Goal: Task Accomplishment & Management: Manage account settings

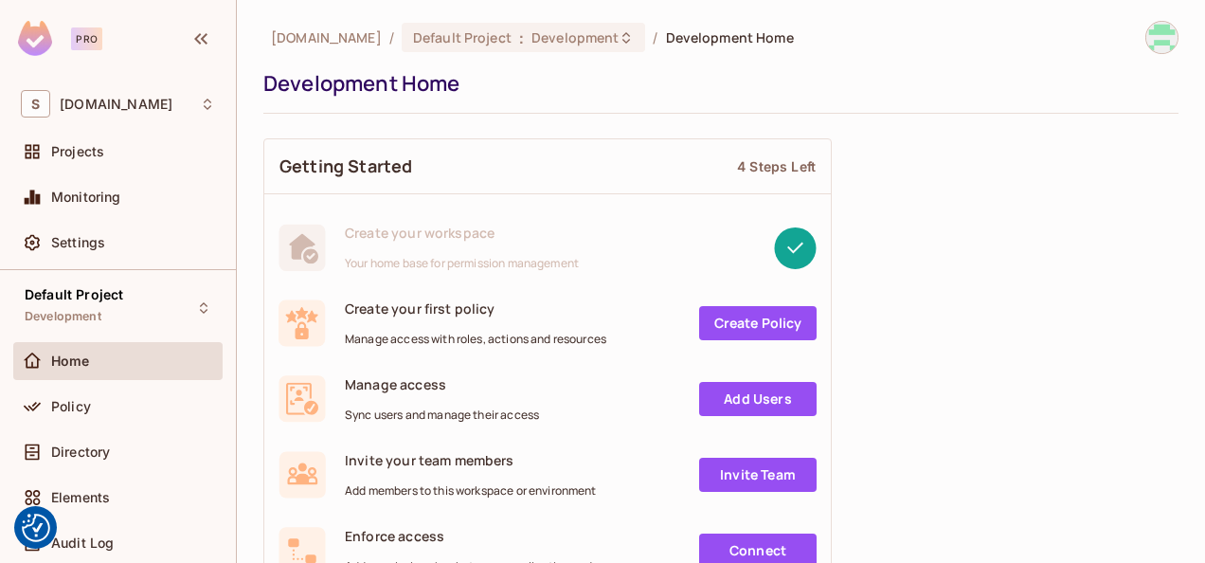
click at [1152, 24] on img at bounding box center [1161, 37] width 31 height 31
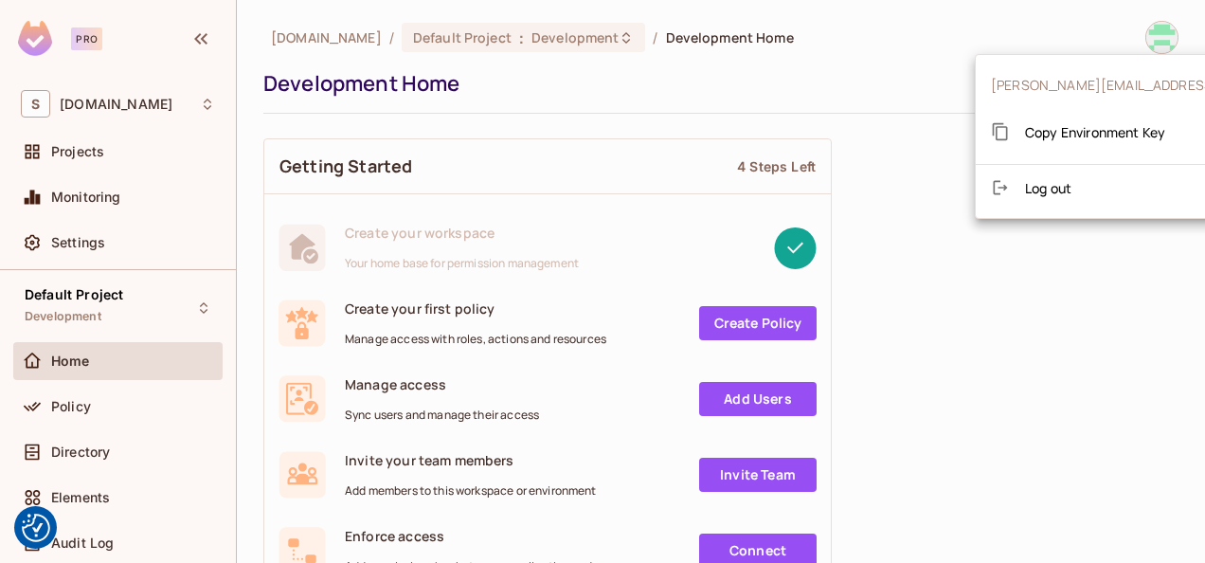
click at [1033, 256] on div at bounding box center [602, 281] width 1205 height 563
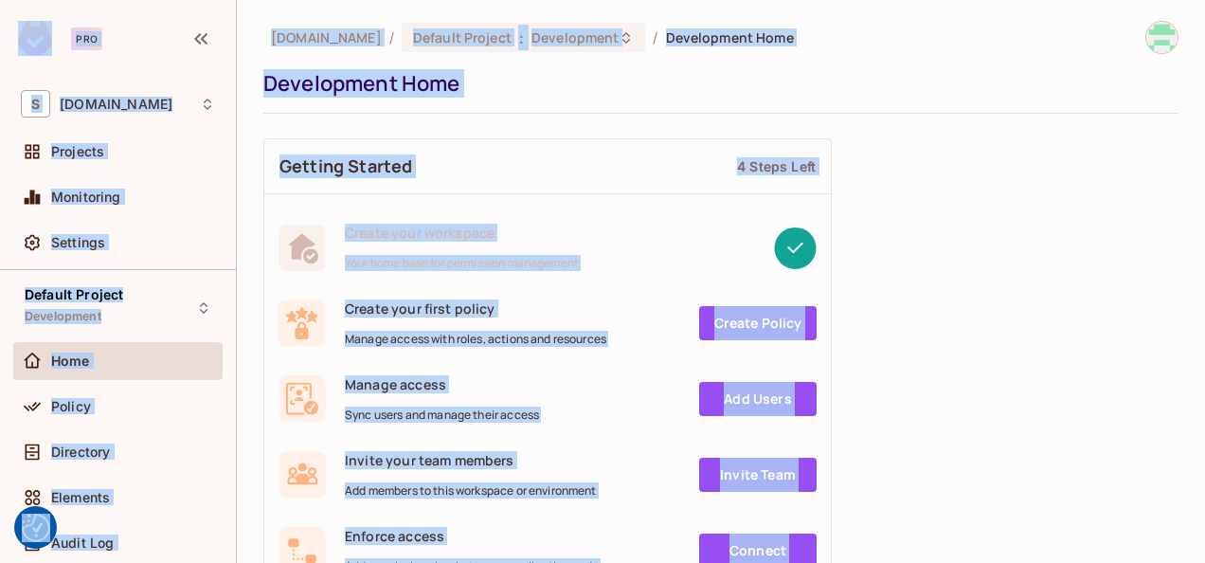
copy body "We use cookies to enhance your browsing experience, serve personalized ads or c…"
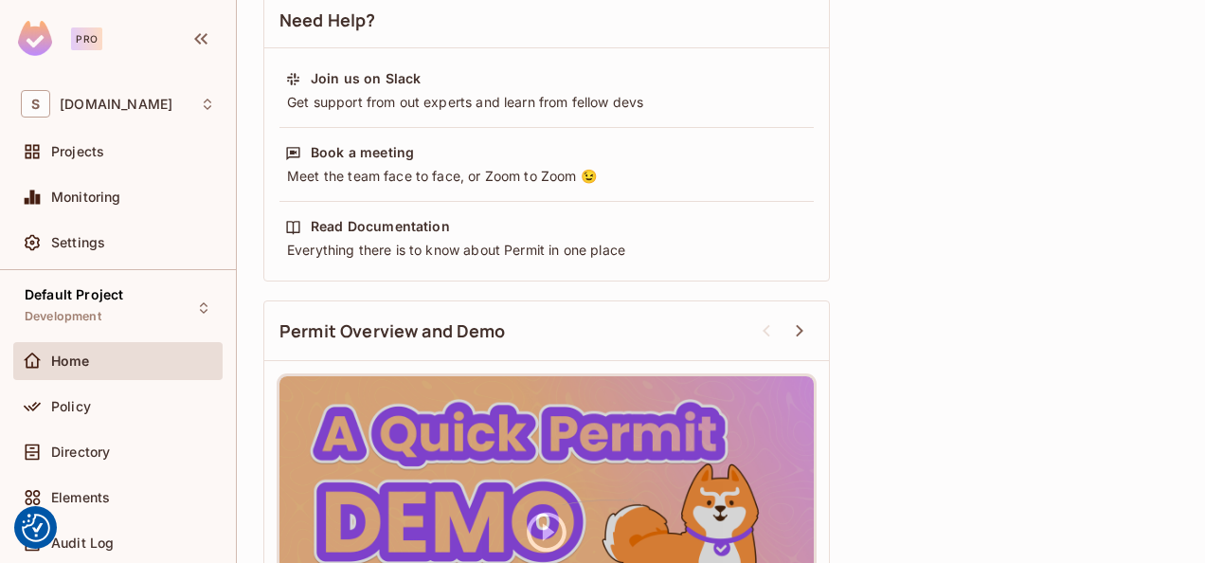
scroll to position [783, 0]
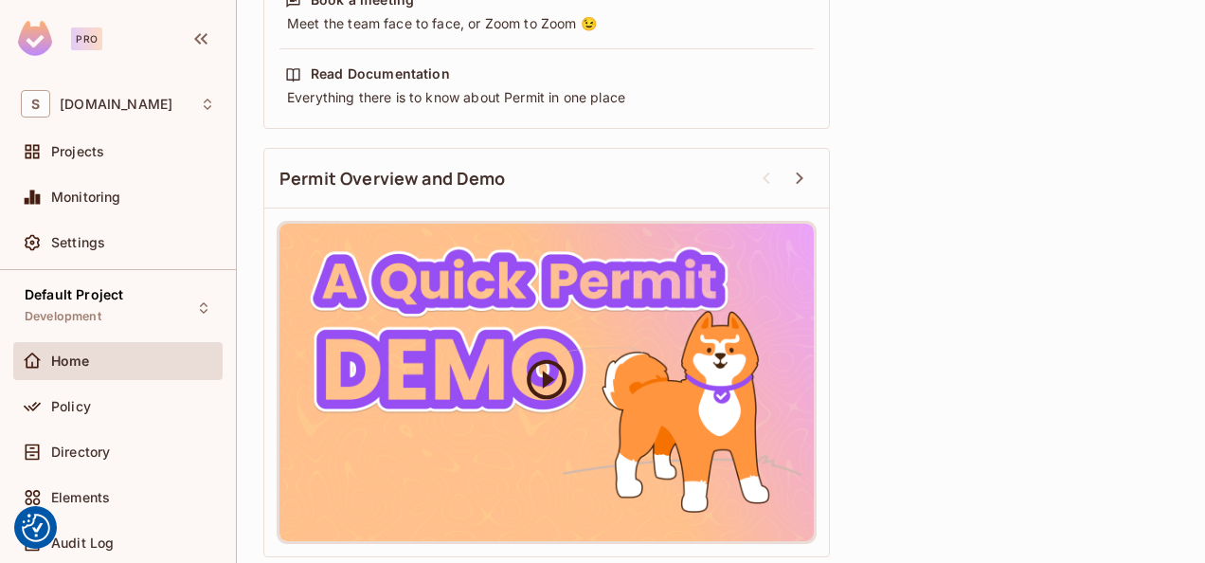
click at [617, 383] on div at bounding box center [546, 382] width 534 height 317
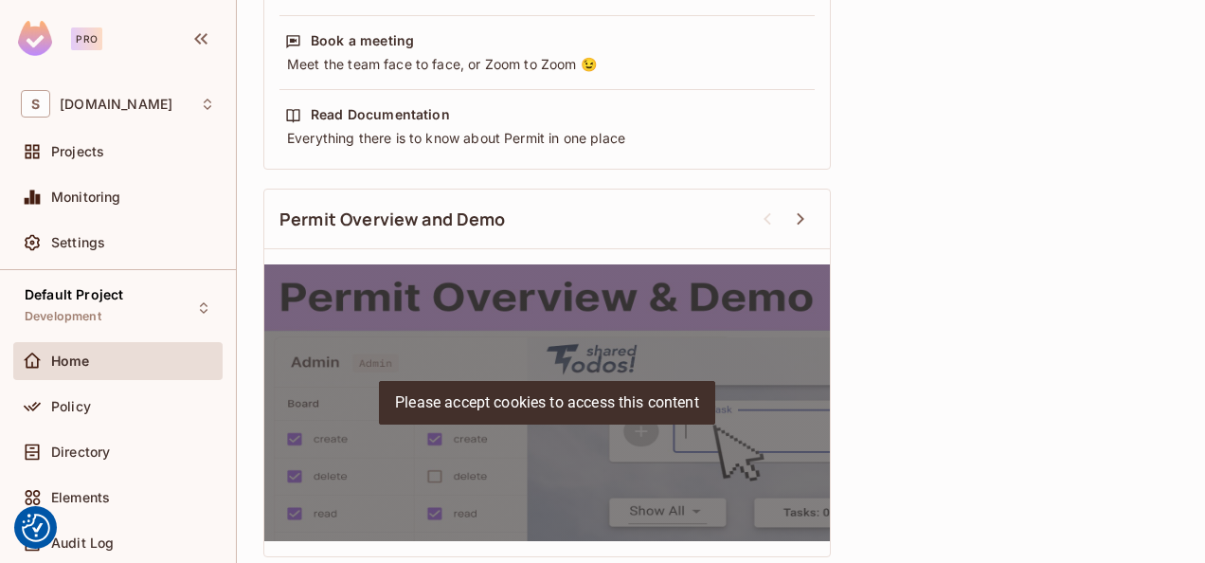
click at [649, 405] on p "Please accept cookies to access this content" at bounding box center [547, 403] width 336 height 44
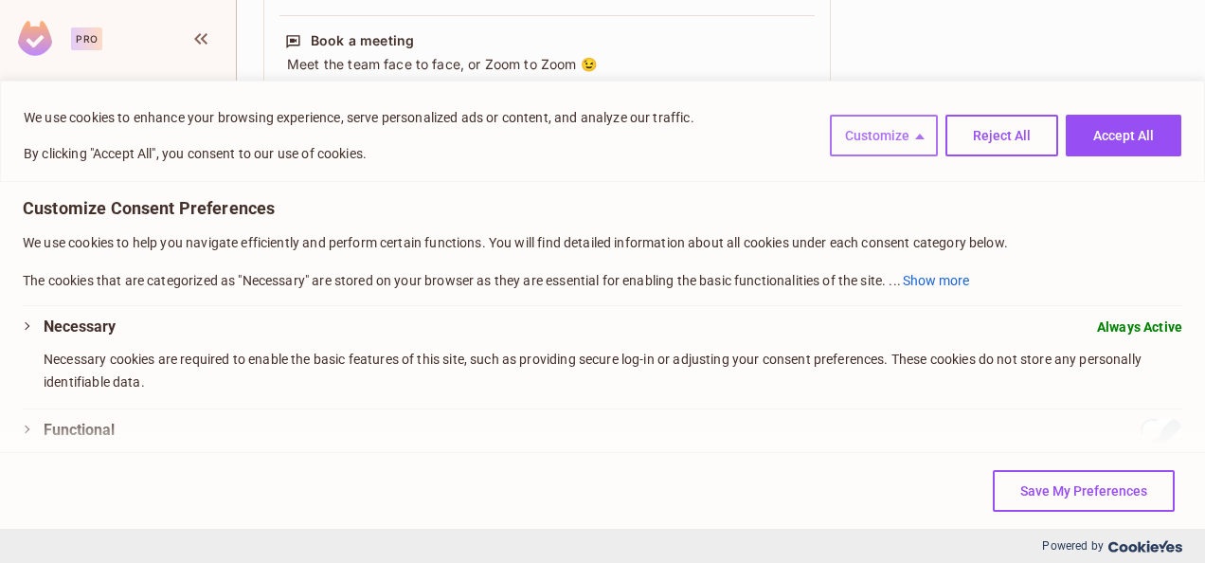
click at [894, 139] on button "Customize" at bounding box center [884, 136] width 108 height 42
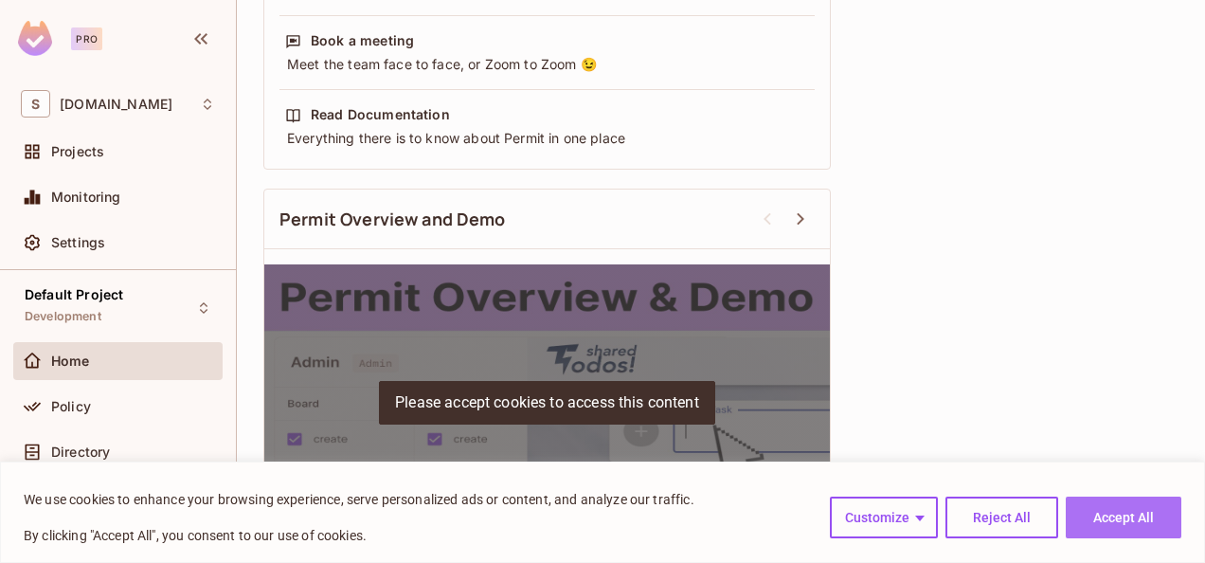
click at [1106, 517] on button "Accept All" at bounding box center [1124, 517] width 116 height 42
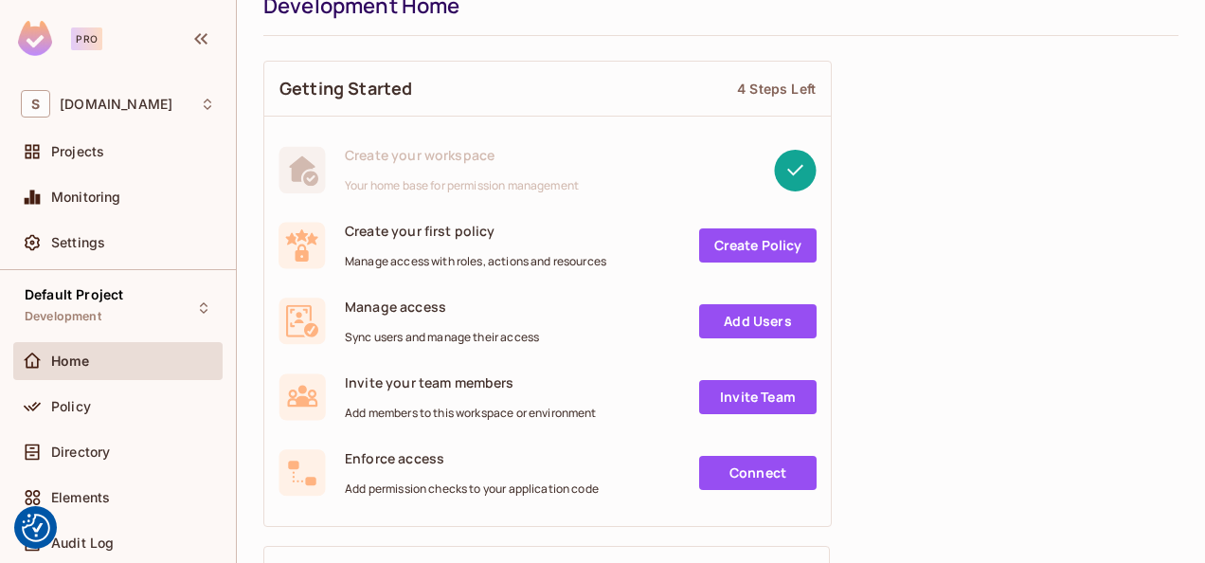
scroll to position [0, 0]
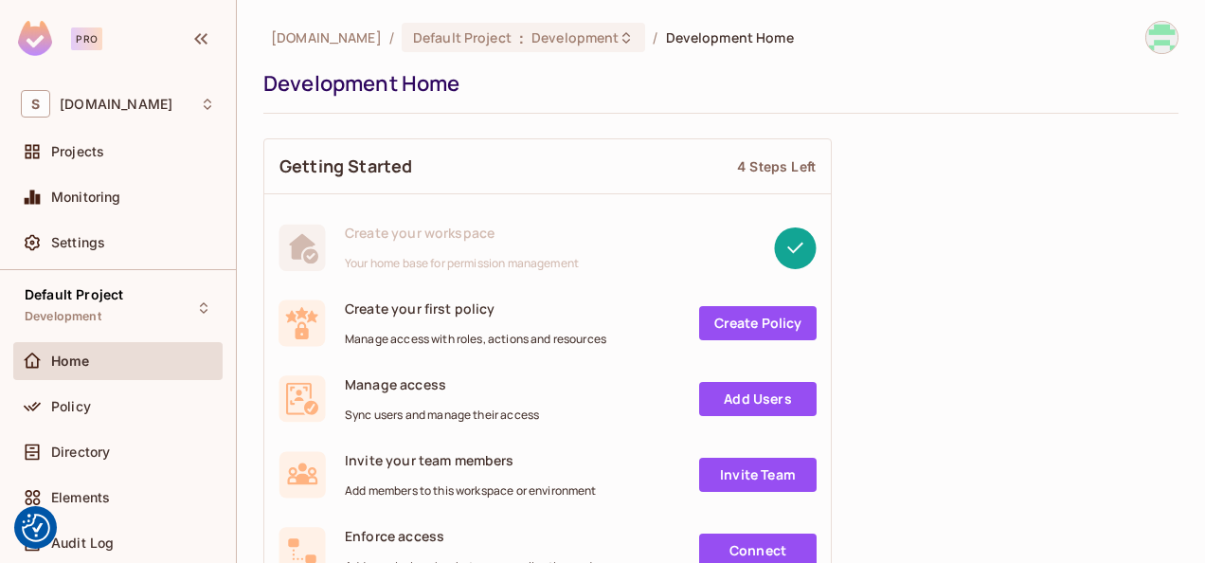
click at [1146, 31] on img at bounding box center [1161, 37] width 31 height 31
click at [428, 79] on div "Development Home" at bounding box center [716, 83] width 906 height 28
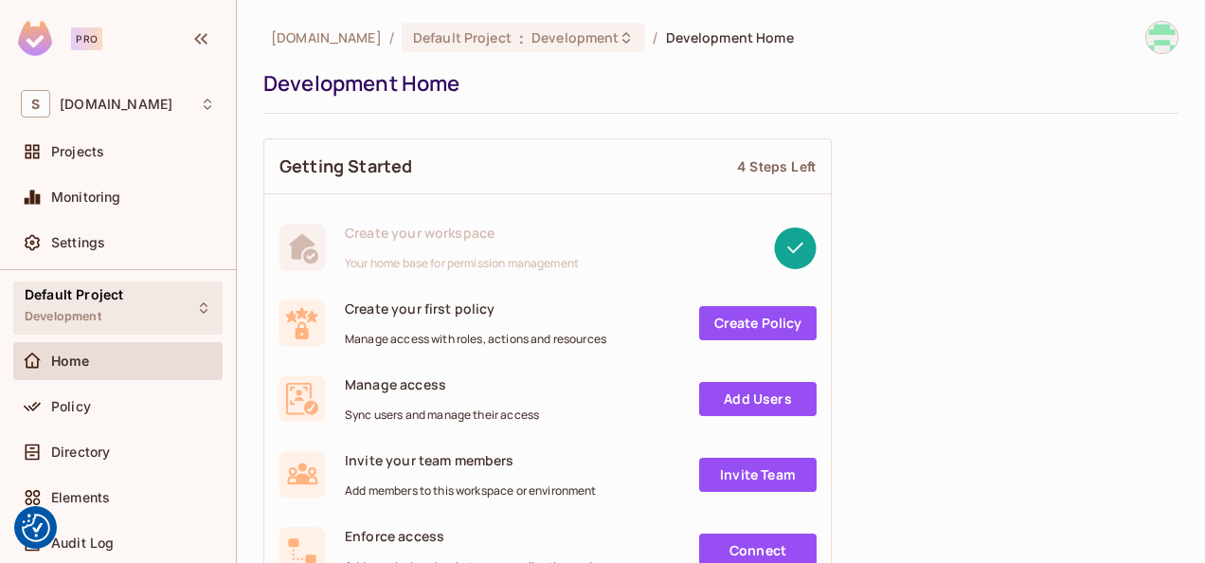
click at [111, 306] on div "Default Project Development" at bounding box center [74, 307] width 99 height 41
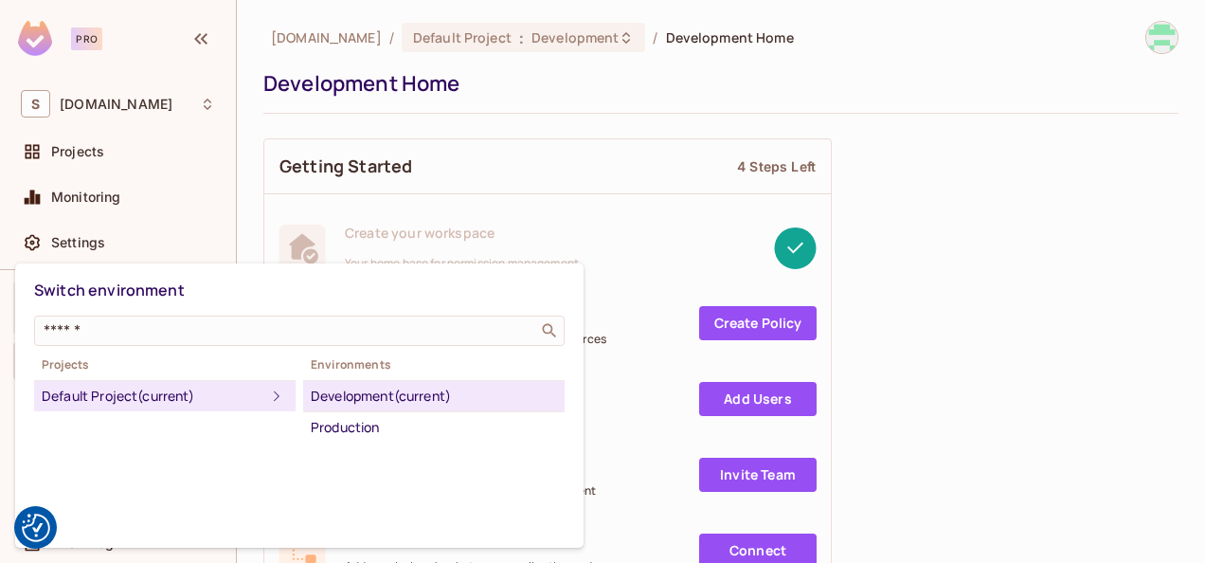
click at [265, 392] on icon at bounding box center [276, 396] width 23 height 23
click at [980, 278] on div at bounding box center [602, 281] width 1205 height 563
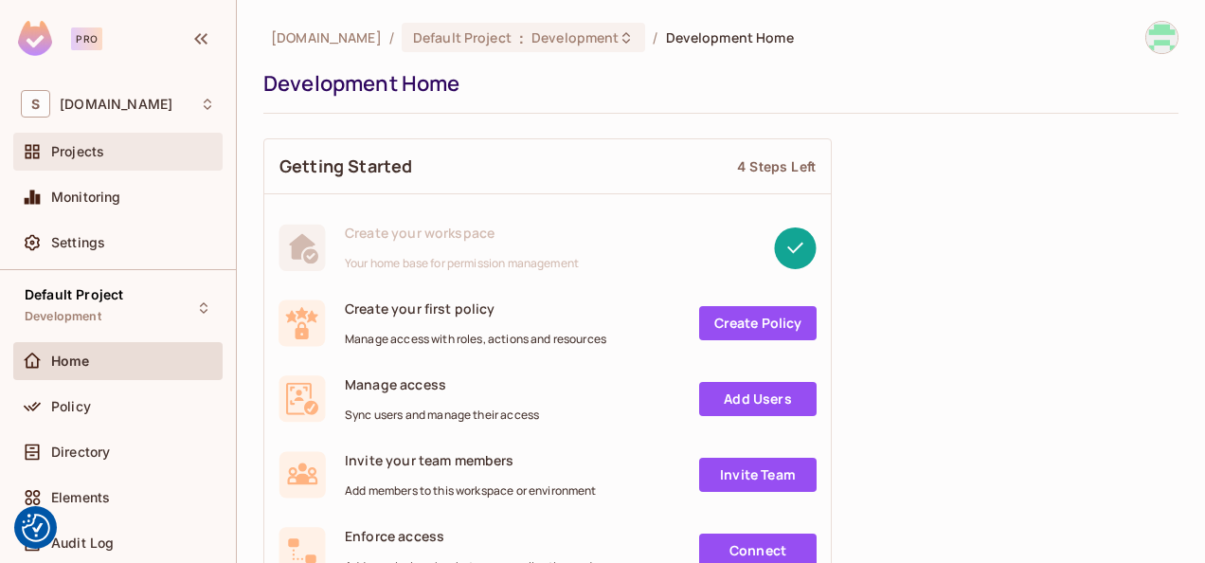
click at [91, 148] on span "Projects" at bounding box center [77, 151] width 53 height 15
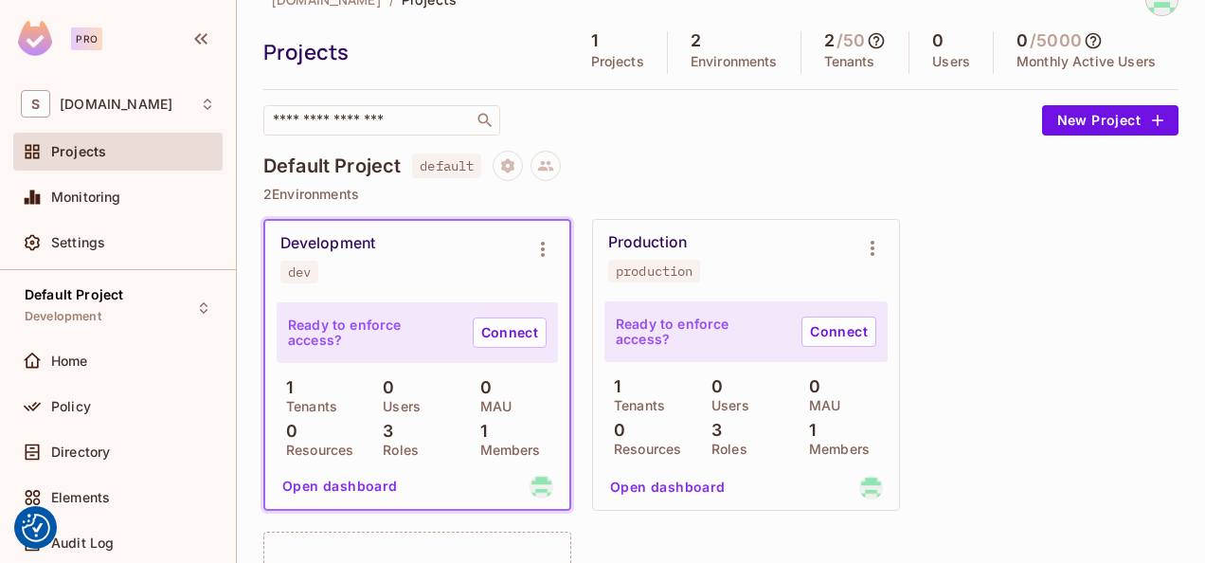
scroll to position [28, 0]
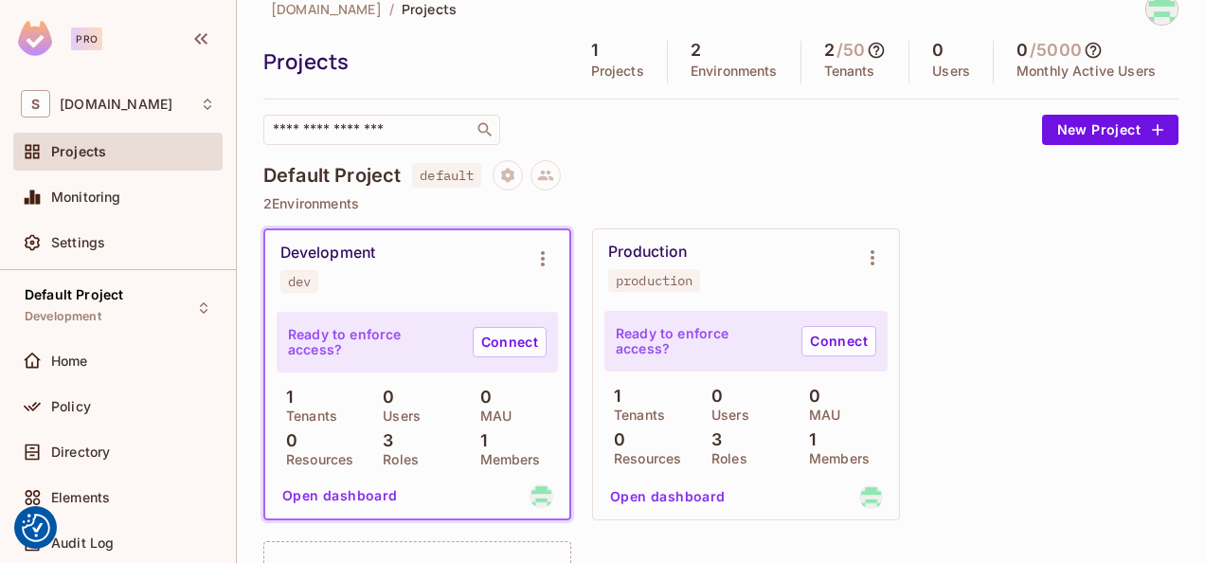
click at [1075, 108] on div "[DOMAIN_NAME] / Projects Projects 1 Projects 2 Environments 2 / 50 Tenants 0 Us…" at bounding box center [720, 68] width 915 height 153
click at [1075, 120] on button "New Project" at bounding box center [1110, 130] width 136 height 30
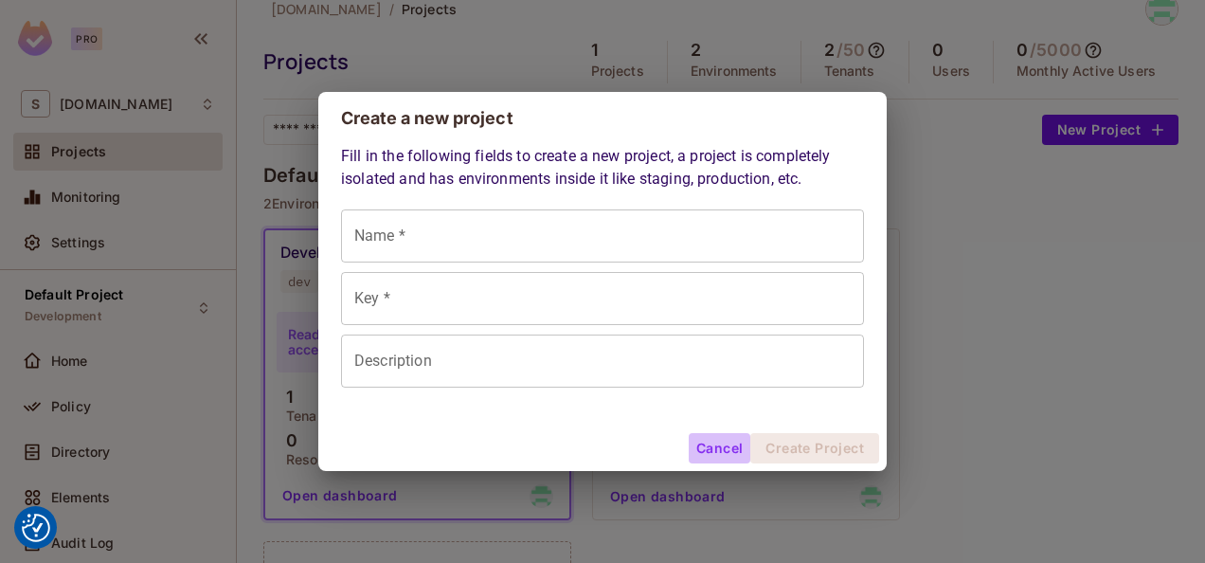
click at [728, 448] on button "Cancel" at bounding box center [720, 448] width 62 height 30
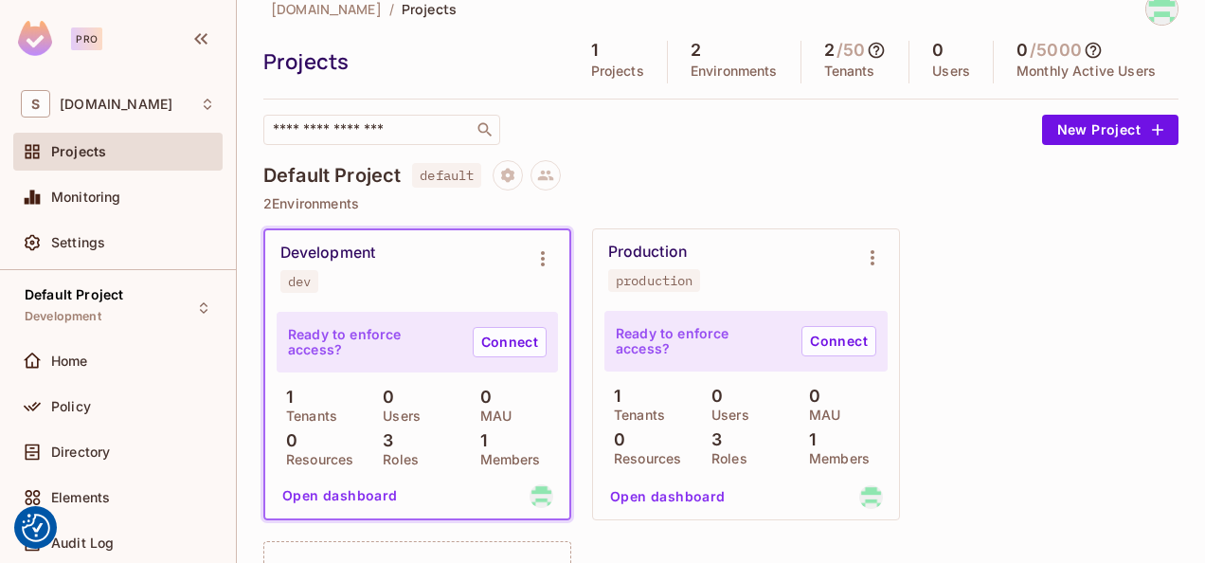
click at [1093, 362] on div "Development dev Ready to enforce access? Connect 1 Tenants 0 Users 0 MAU 0 Reso…" at bounding box center [720, 530] width 915 height 604
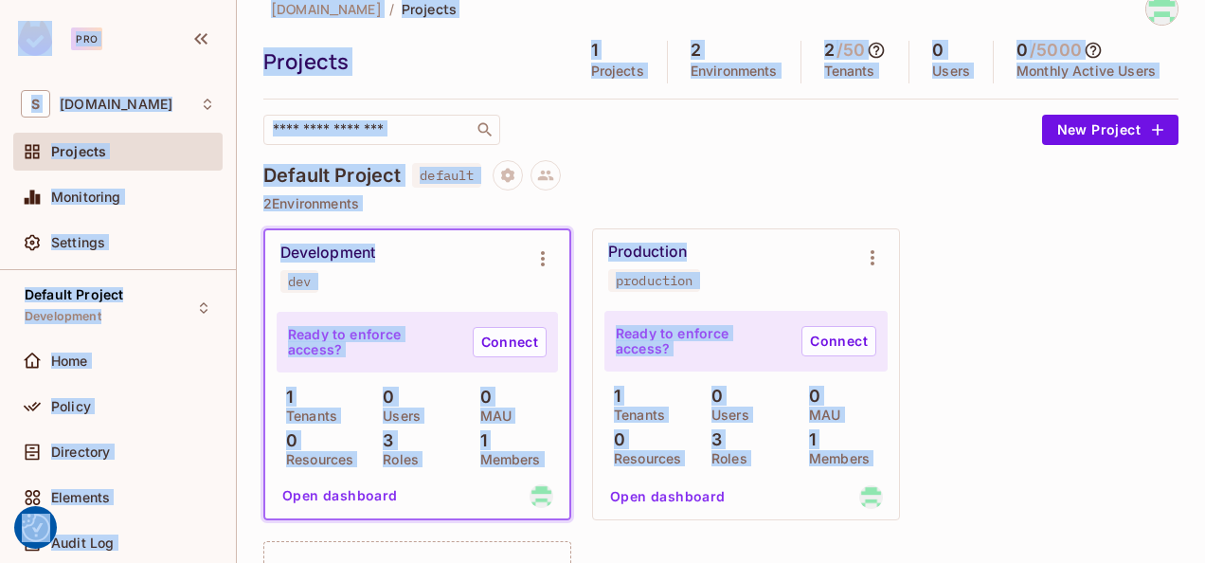
copy body "We use cookies to enhance your browsing experience, serve personalized ads or c…"
click at [1095, 358] on div "Development dev Ready to enforce access? Connect 1 Tenants 0 Users 0 MAU 0 Reso…" at bounding box center [720, 530] width 915 height 604
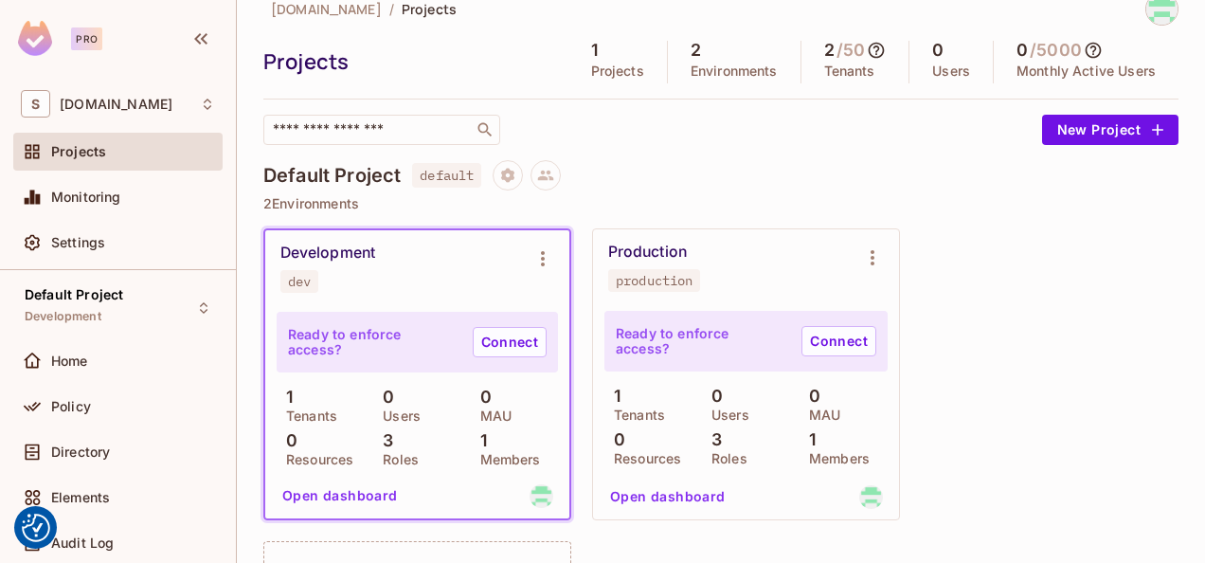
click at [812, 153] on div "[DOMAIN_NAME] / Projects Projects 1 Projects 2 Environments 2 / 50 Tenants 0 Us…" at bounding box center [720, 422] width 915 height 861
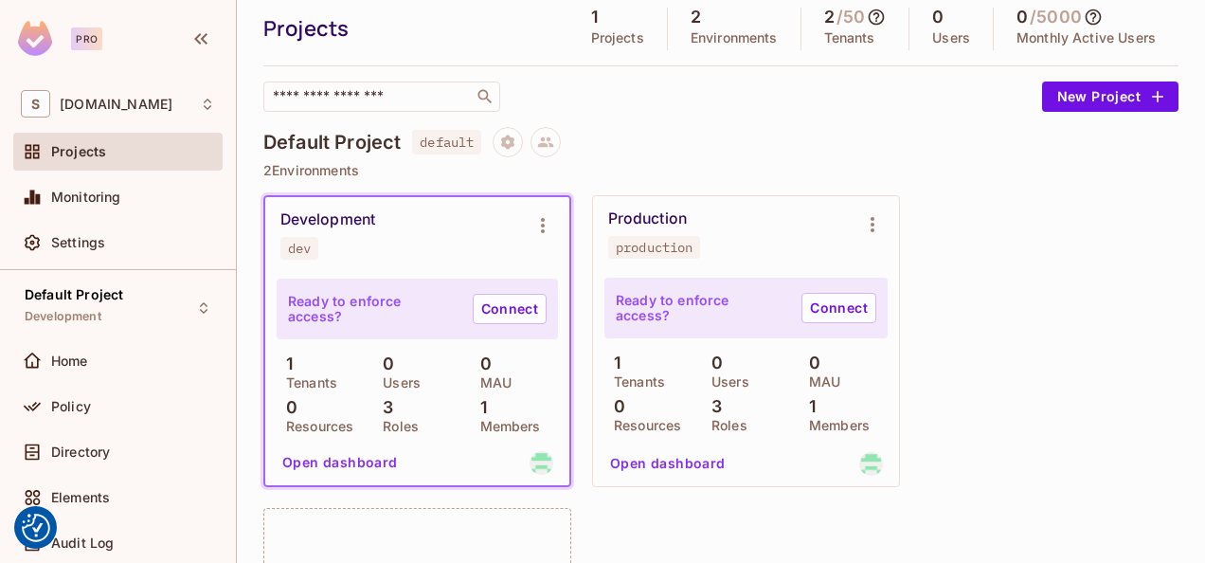
scroll to position [68, 0]
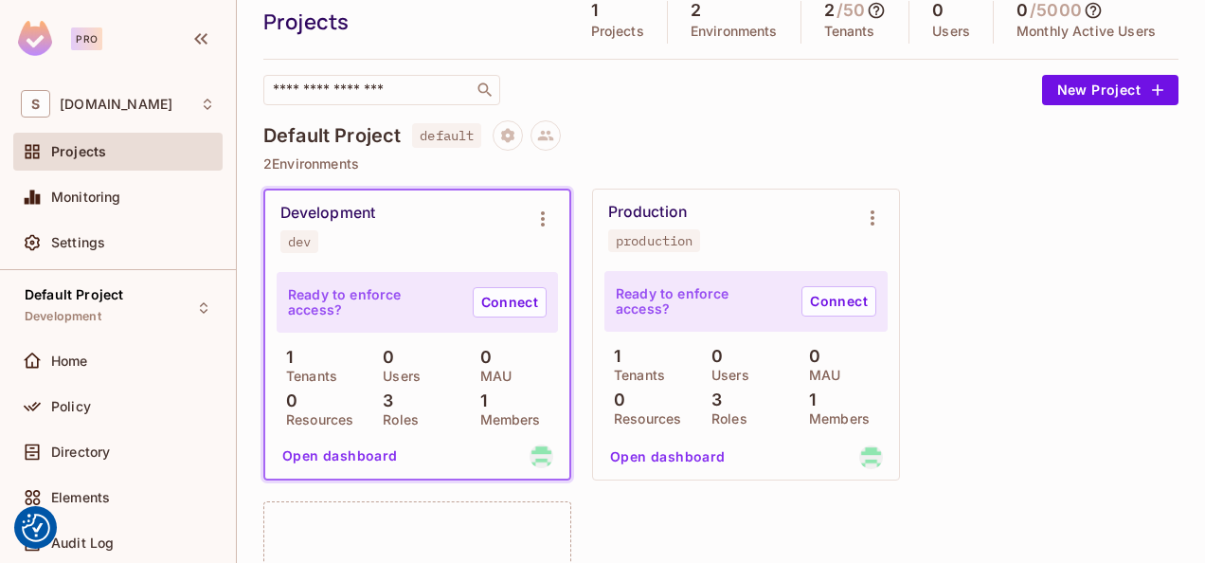
click at [510, 331] on div "Ready to enforce access? Connect" at bounding box center [417, 302] width 281 height 61
click at [500, 394] on div "1 Members" at bounding box center [514, 408] width 87 height 34
click at [406, 239] on div "Development dev" at bounding box center [401, 228] width 243 height 49
click at [529, 300] on link "Connect" at bounding box center [510, 302] width 74 height 30
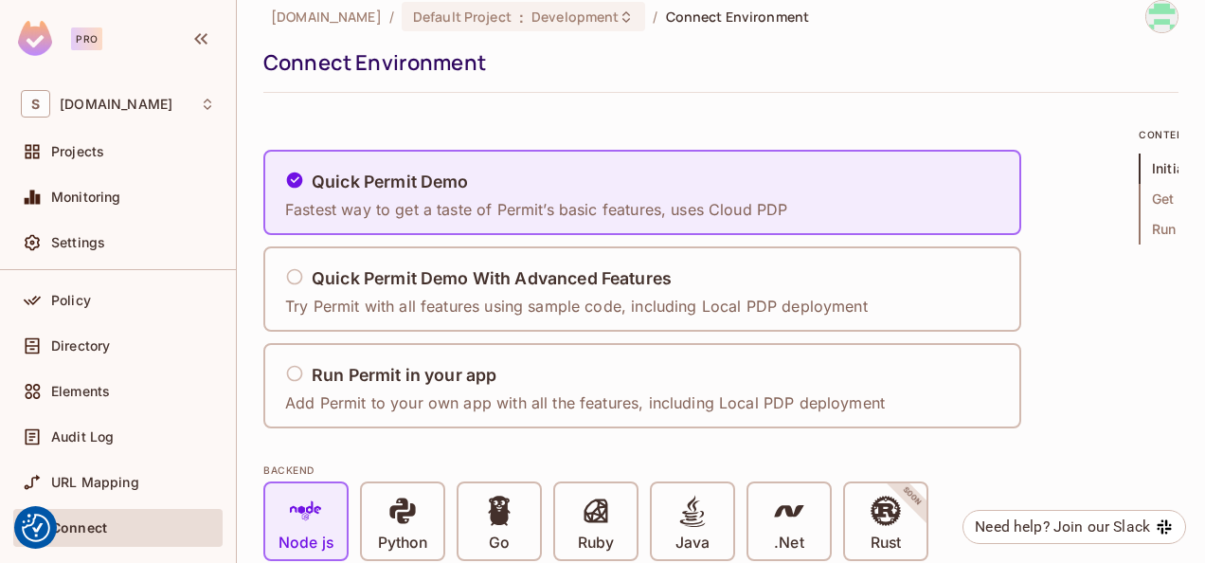
scroll to position [96, 0]
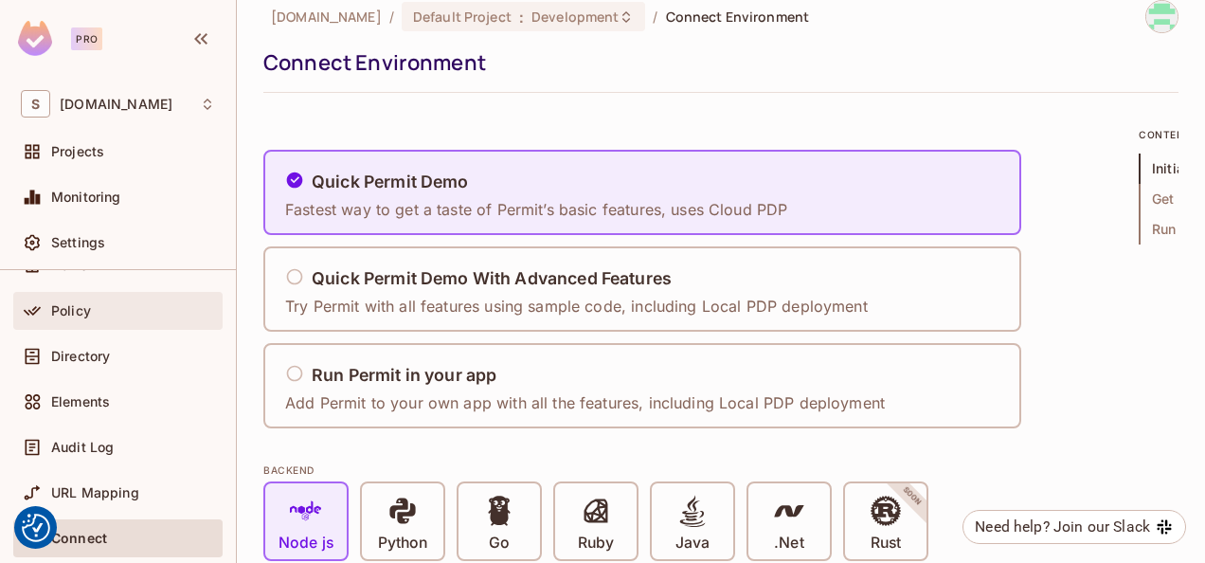
click at [42, 315] on span at bounding box center [32, 310] width 23 height 23
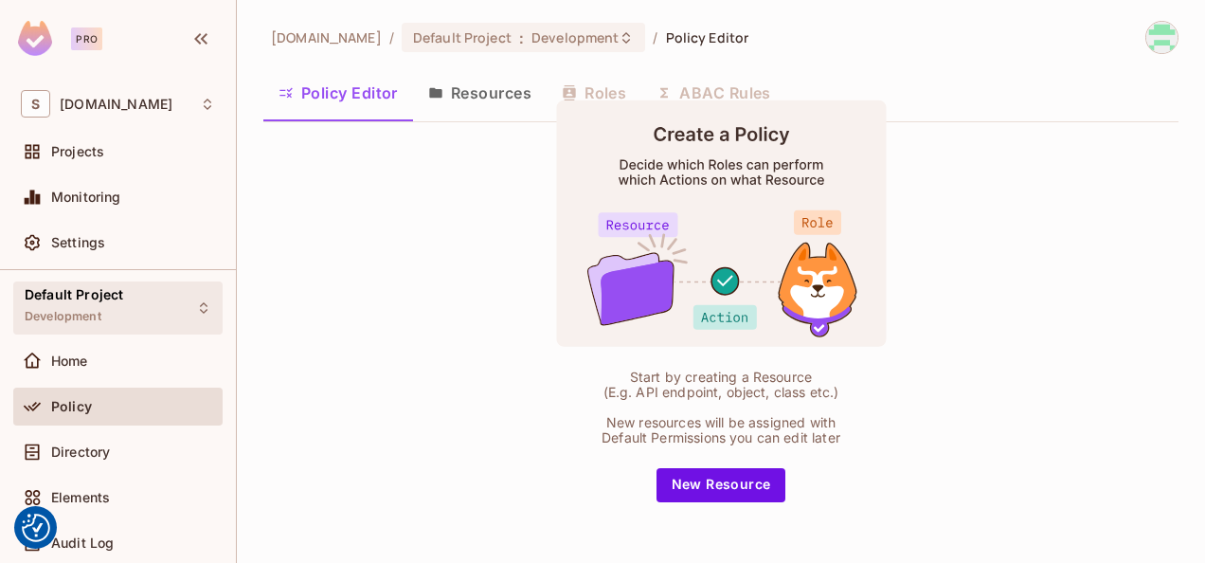
click at [196, 300] on icon at bounding box center [203, 307] width 15 height 15
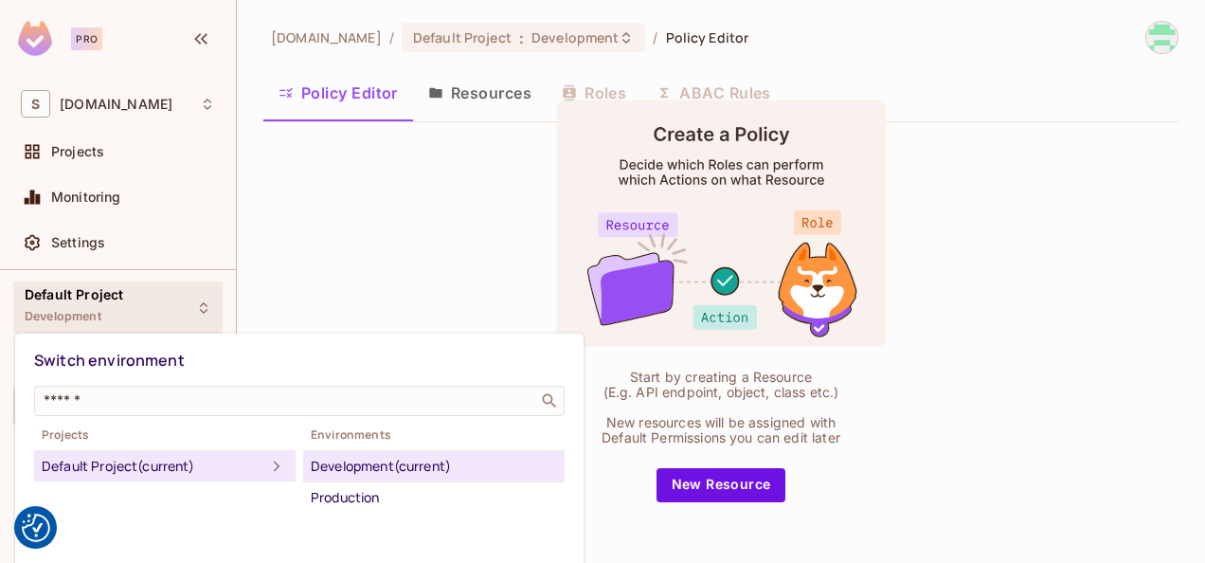
click at [387, 218] on div at bounding box center [602, 281] width 1205 height 563
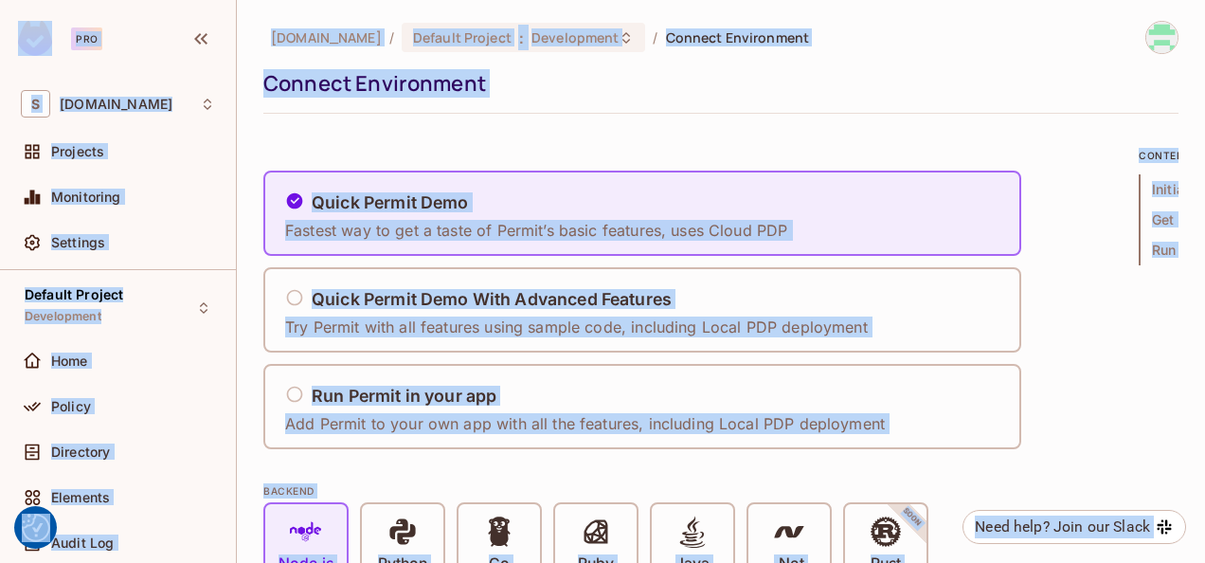
click at [939, 73] on div "Connect Environment" at bounding box center [716, 83] width 906 height 28
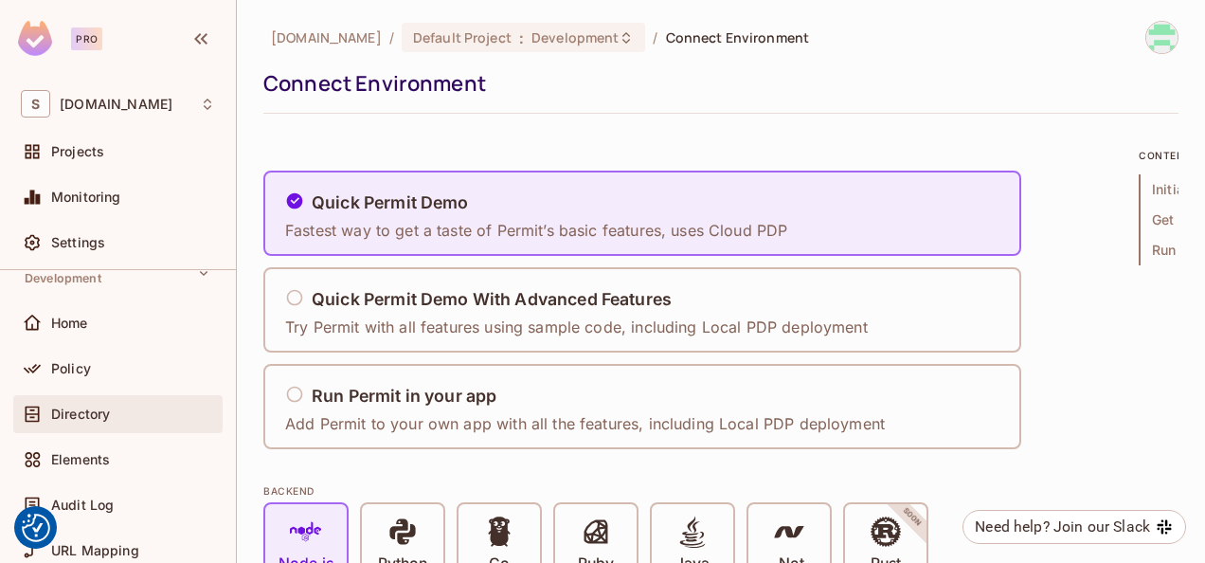
scroll to position [40, 0]
click at [78, 422] on div "Directory" at bounding box center [118, 412] width 194 height 23
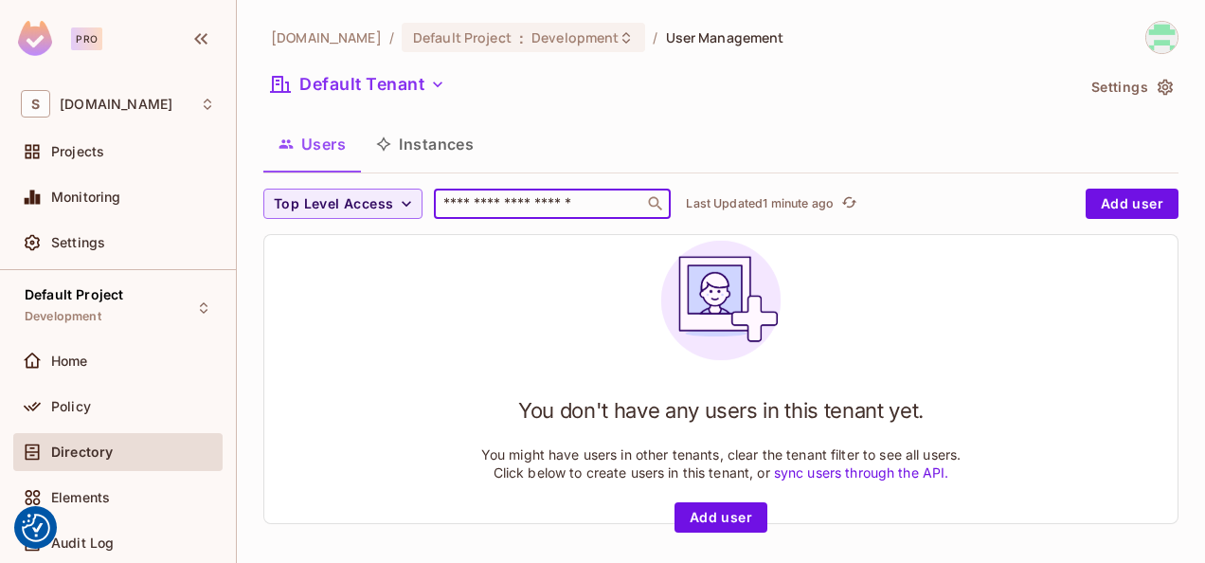
click at [610, 206] on input "text" at bounding box center [539, 203] width 199 height 19
paste input "**********"
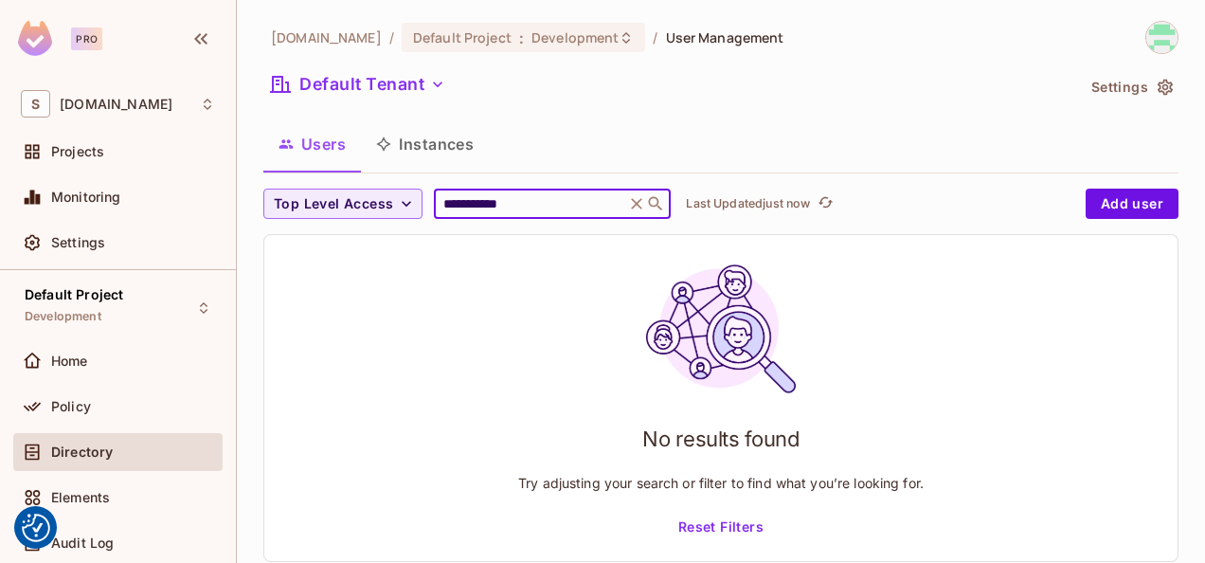
type input "**********"
click at [830, 305] on div "No results found Try adjusting your search or filter to find what you’re lookin…" at bounding box center [720, 398] width 405 height 289
click at [464, 400] on div "No results found Try adjusting your search or filter to find what you’re lookin…" at bounding box center [720, 398] width 913 height 326
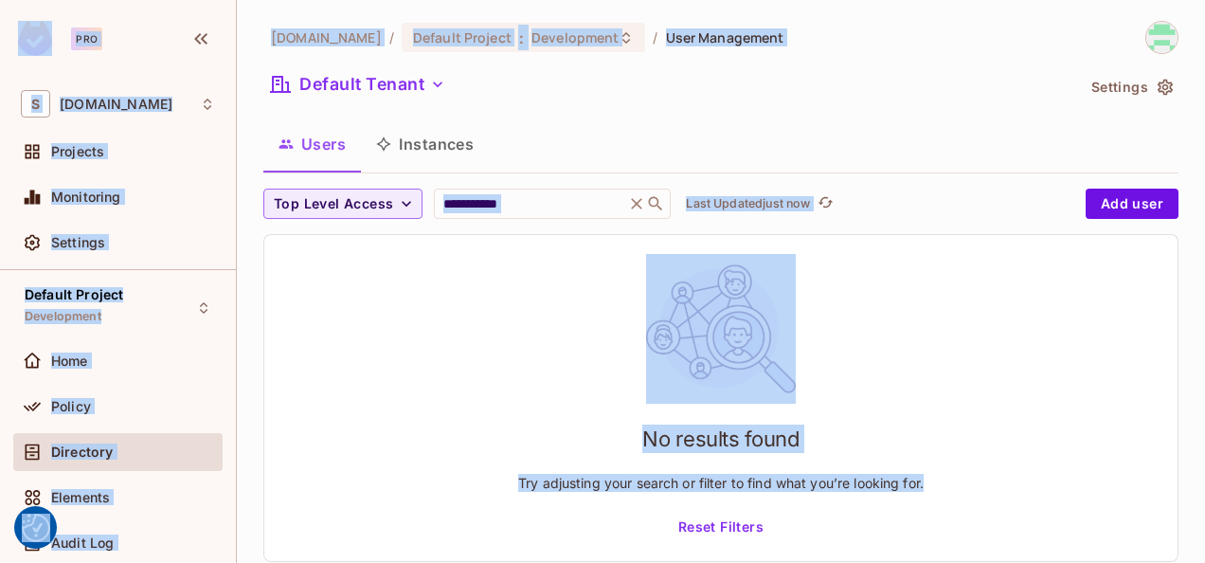
copy body "We use cookies to enhance your browsing experience, serve personalized ads or c…"
click at [491, 381] on div "No results found Try adjusting your search or filter to find what you’re lookin…" at bounding box center [720, 398] width 913 height 326
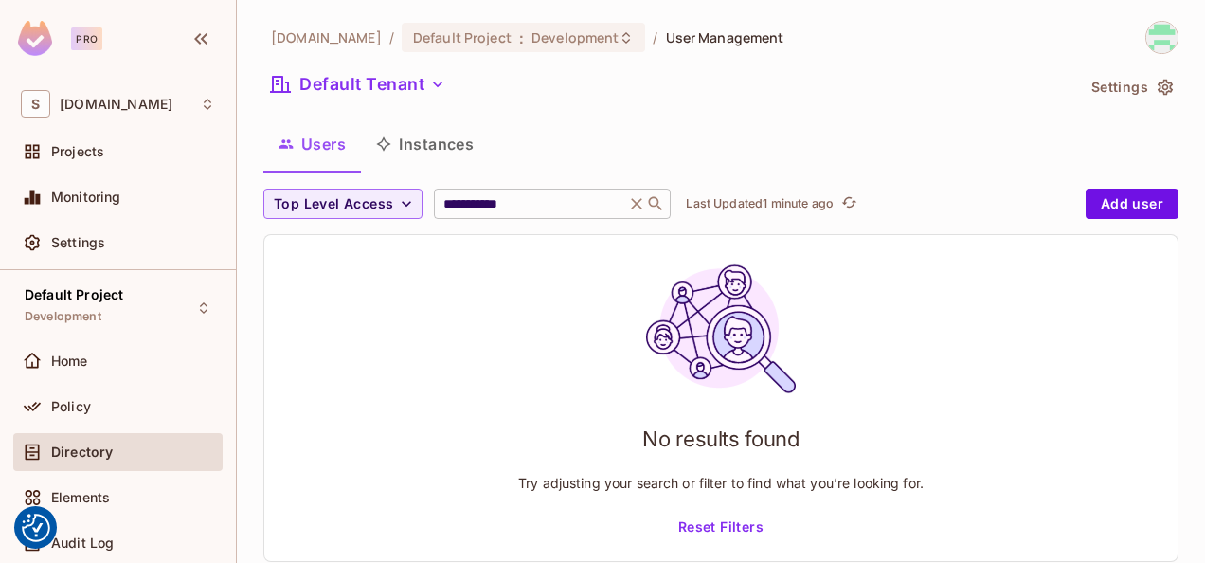
click at [640, 201] on icon at bounding box center [636, 203] width 19 height 19
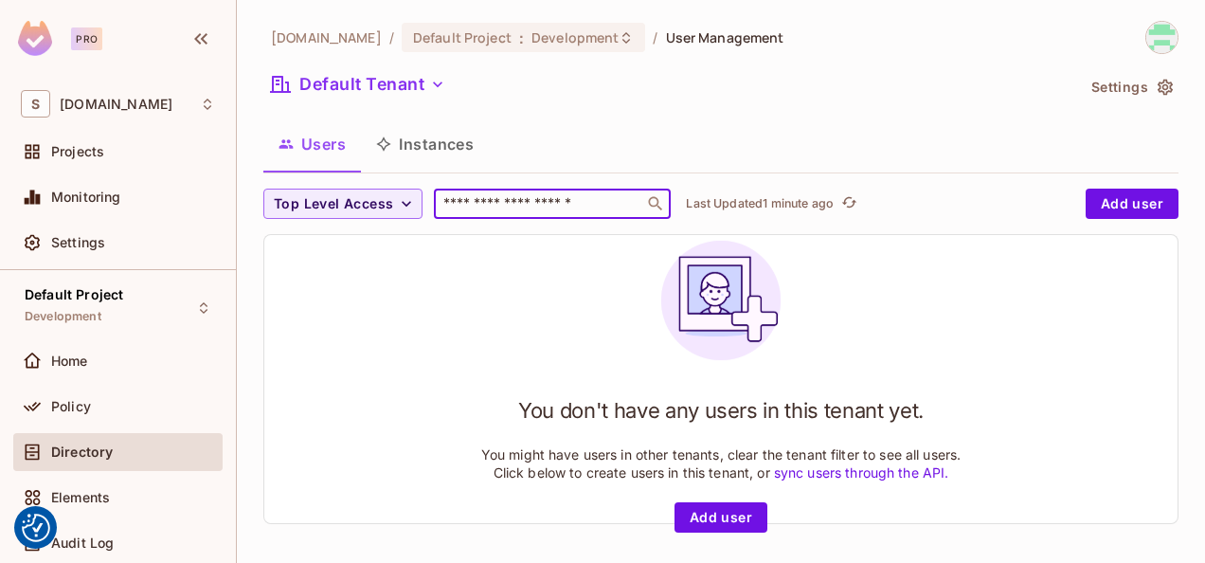
click at [631, 201] on input "text" at bounding box center [539, 203] width 199 height 19
paste input "**********"
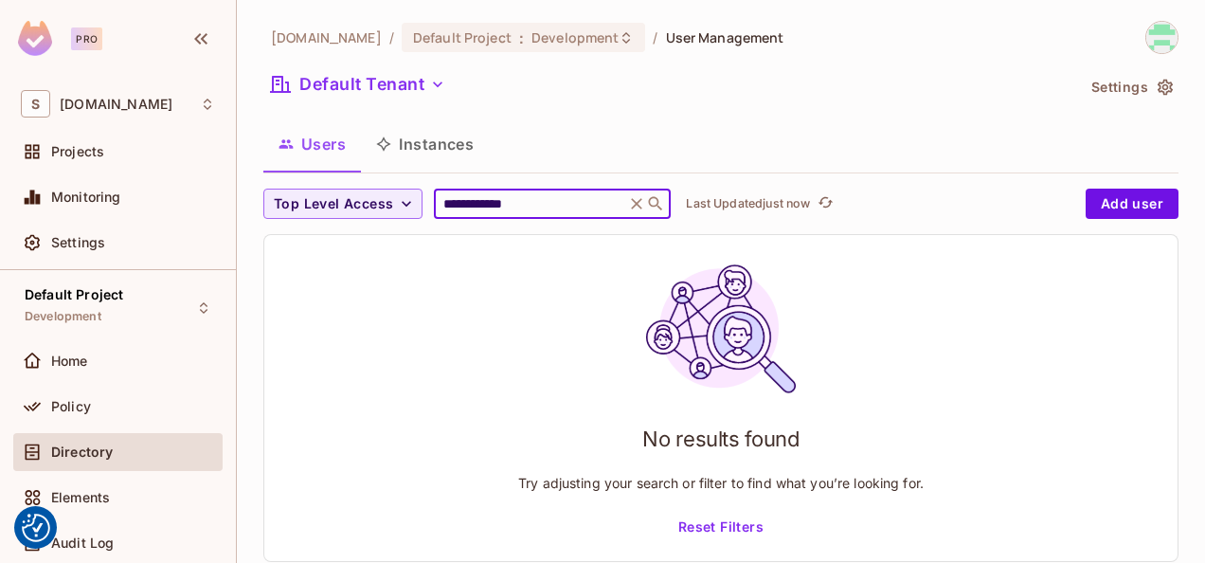
type input "**********"
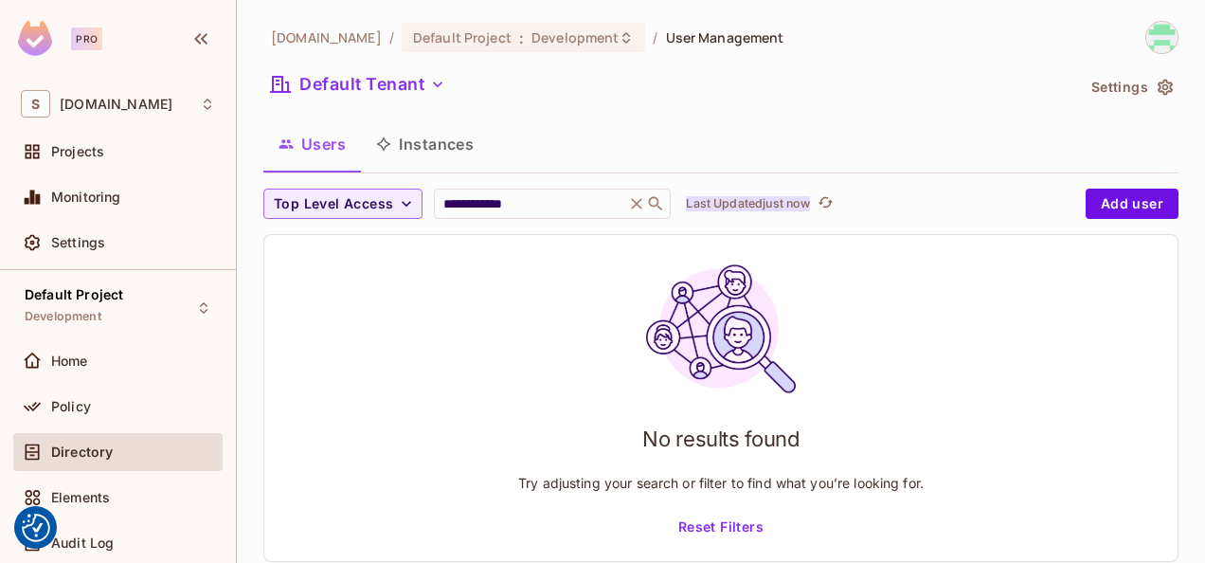
drag, startPoint x: 718, startPoint y: 194, endPoint x: 725, endPoint y: 208, distance: 15.7
click at [725, 208] on div "Last Updated just now" at bounding box center [761, 203] width 151 height 23
click at [725, 208] on p "Last Updated just now" at bounding box center [748, 203] width 124 height 15
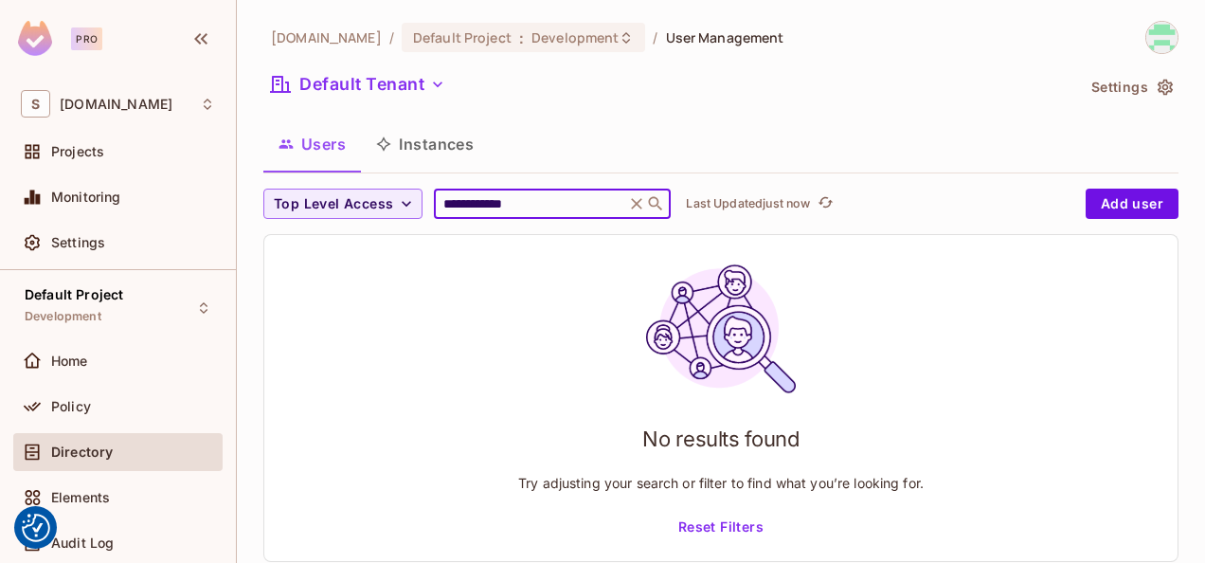
click at [588, 207] on input "**********" at bounding box center [530, 203] width 180 height 19
click at [370, 441] on div "No results found Try adjusting your search or filter to find what you’re lookin…" at bounding box center [720, 398] width 913 height 326
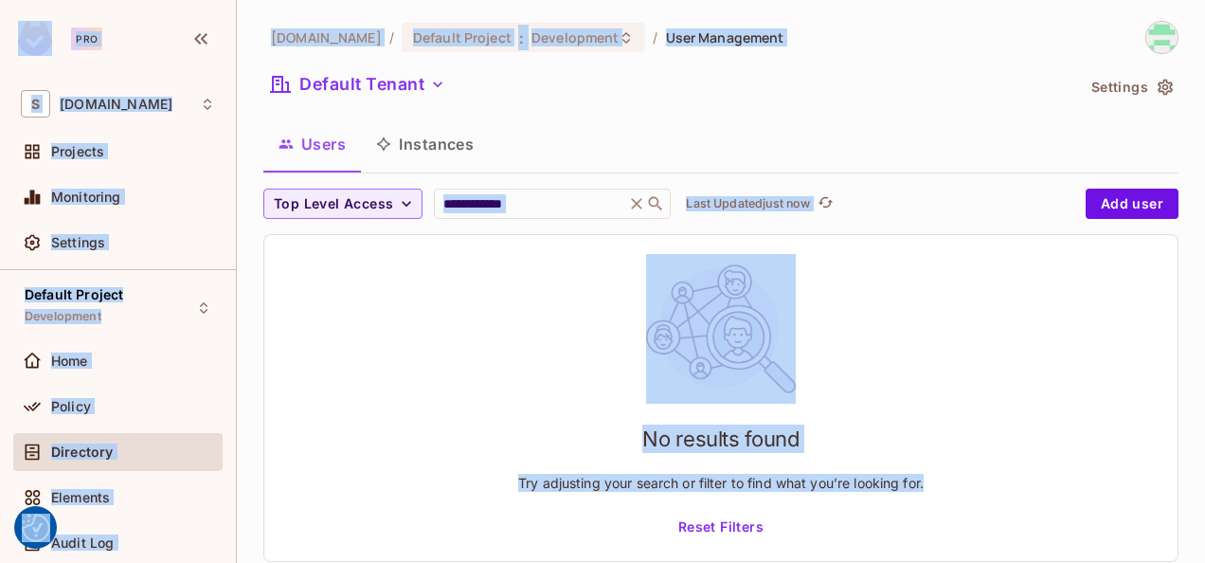
copy body "We use cookies to enhance your browsing experience, serve personalized ads or c…"
click at [941, 334] on div "No results found Try adjusting your search or filter to find what you’re lookin…" at bounding box center [720, 398] width 913 height 326
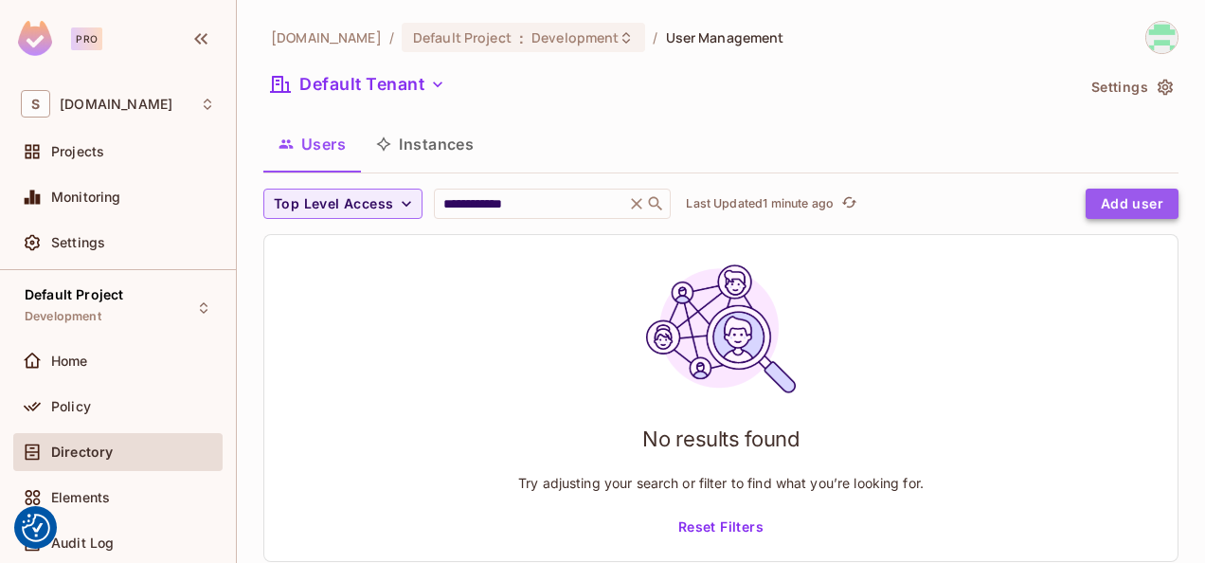
click at [1106, 191] on button "Add user" at bounding box center [1132, 204] width 93 height 30
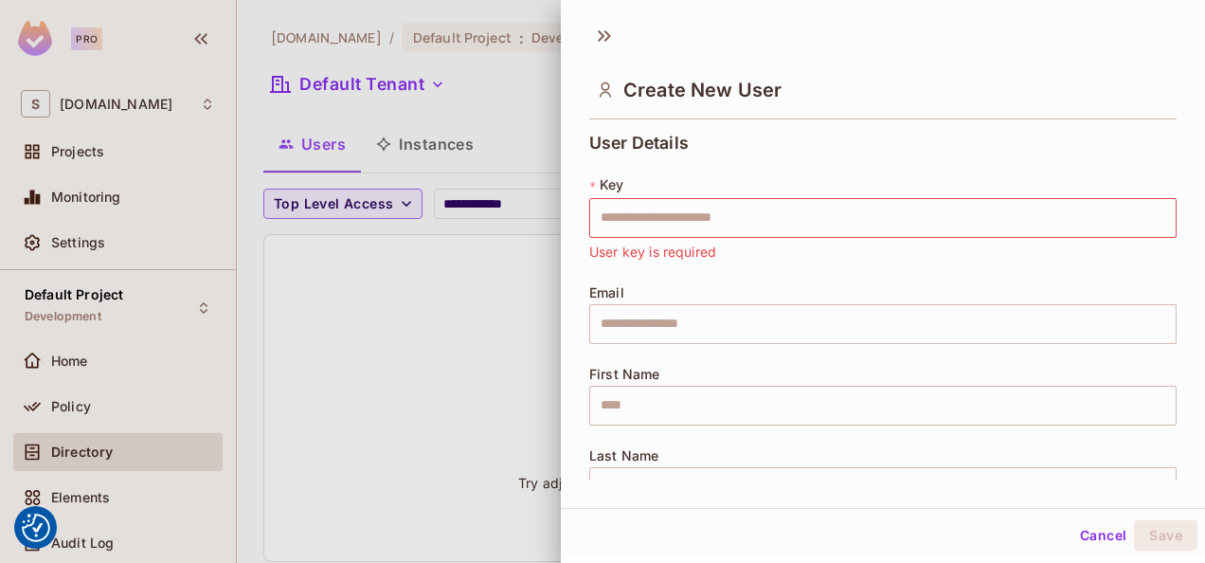
click at [784, 80] on div "Create New User" at bounding box center [882, 89] width 587 height 62
click at [784, 88] on div "Create New User" at bounding box center [882, 89] width 587 height 62
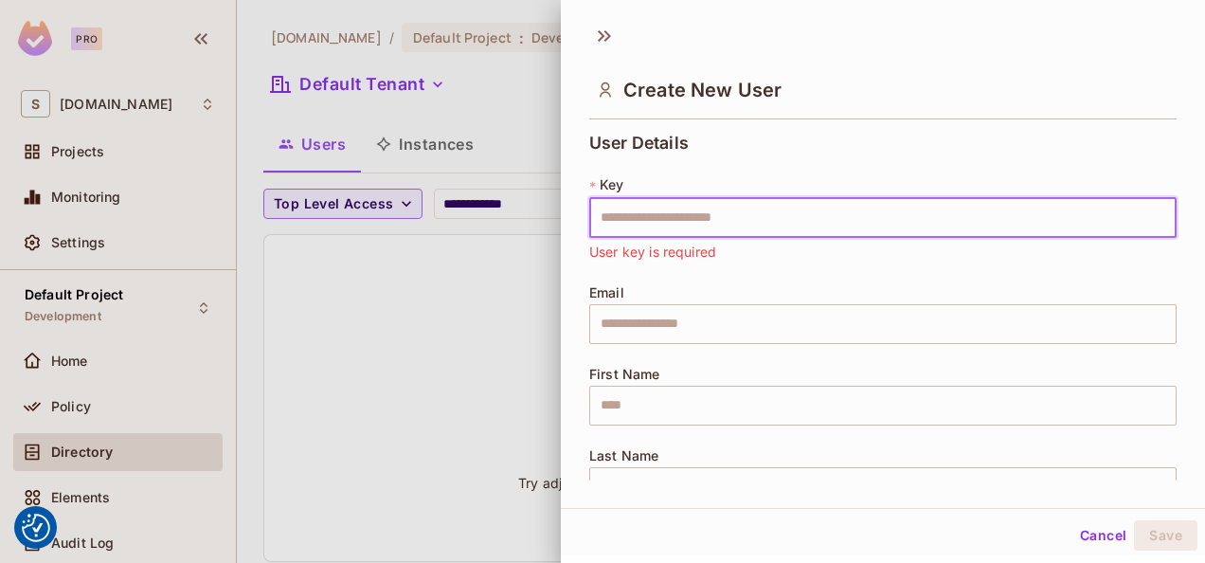
click at [707, 210] on input "text" at bounding box center [882, 218] width 587 height 40
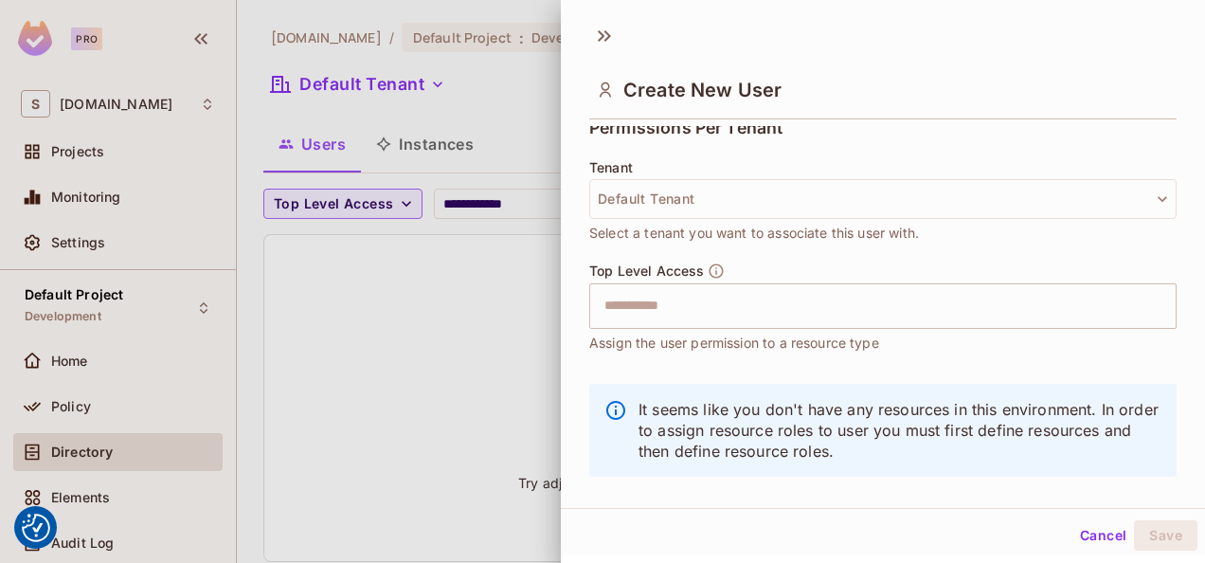
scroll to position [432, 0]
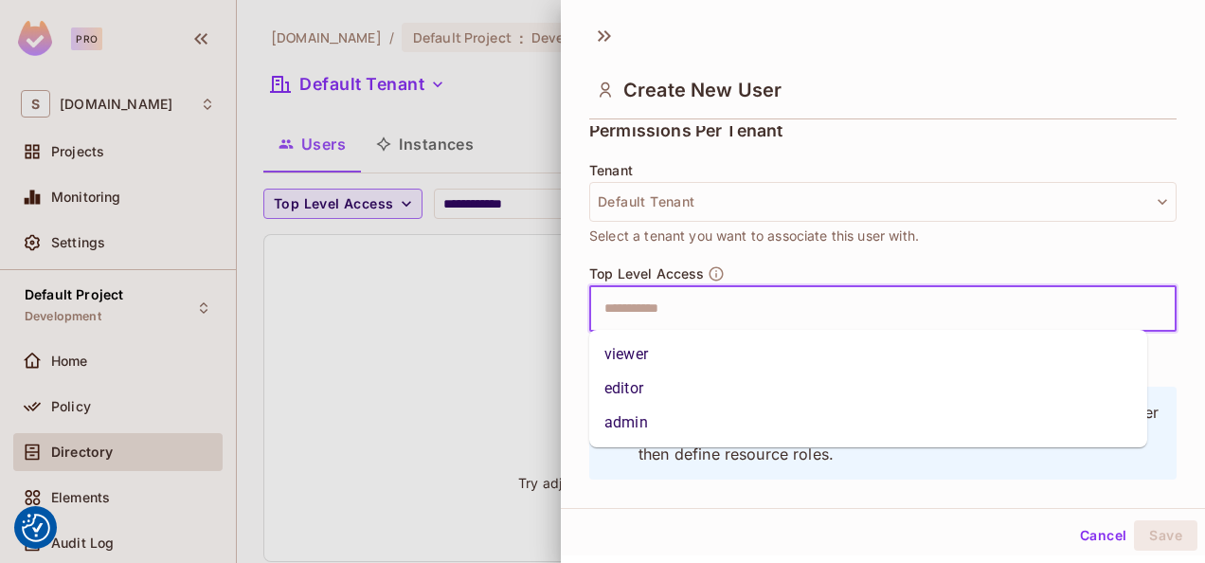
click at [661, 298] on input "text" at bounding box center [866, 309] width 547 height 38
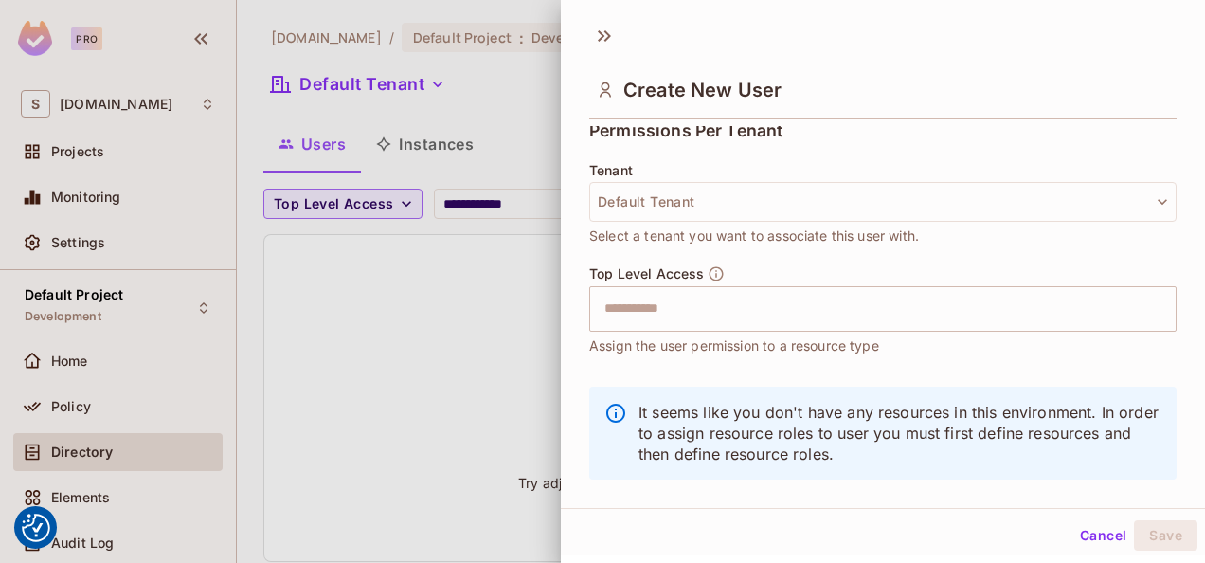
click at [643, 243] on span "Select a tenant you want to associate this user with." at bounding box center [754, 235] width 330 height 21
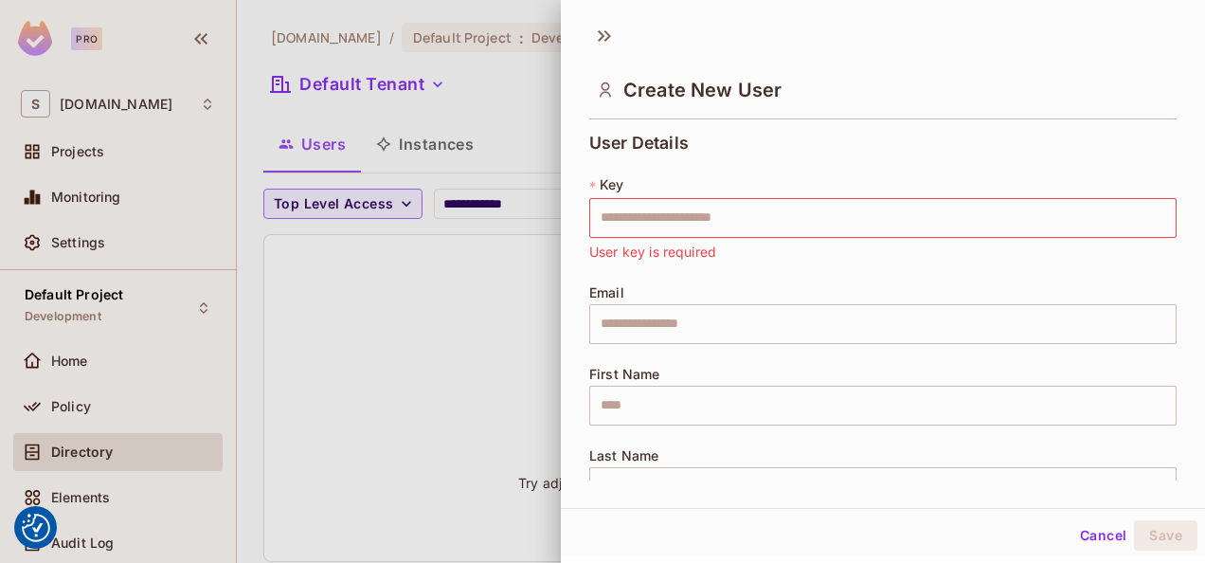
scroll to position [1, 0]
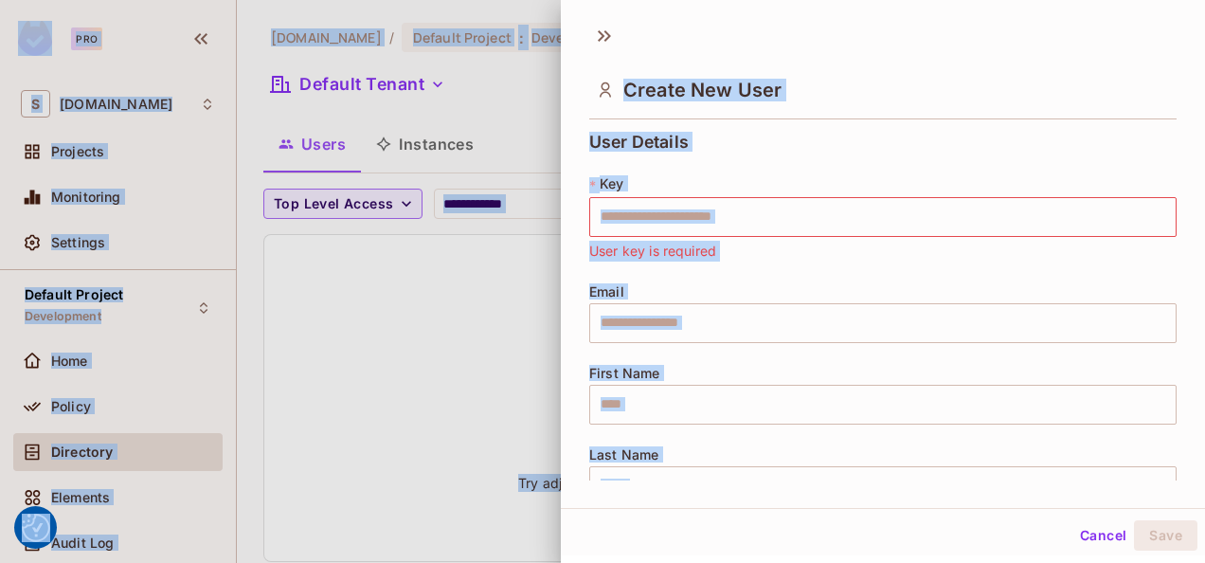
copy body "We use cookies to enhance your browsing experience, serve personalized ads or c…"
click at [426, 440] on div at bounding box center [602, 281] width 1205 height 563
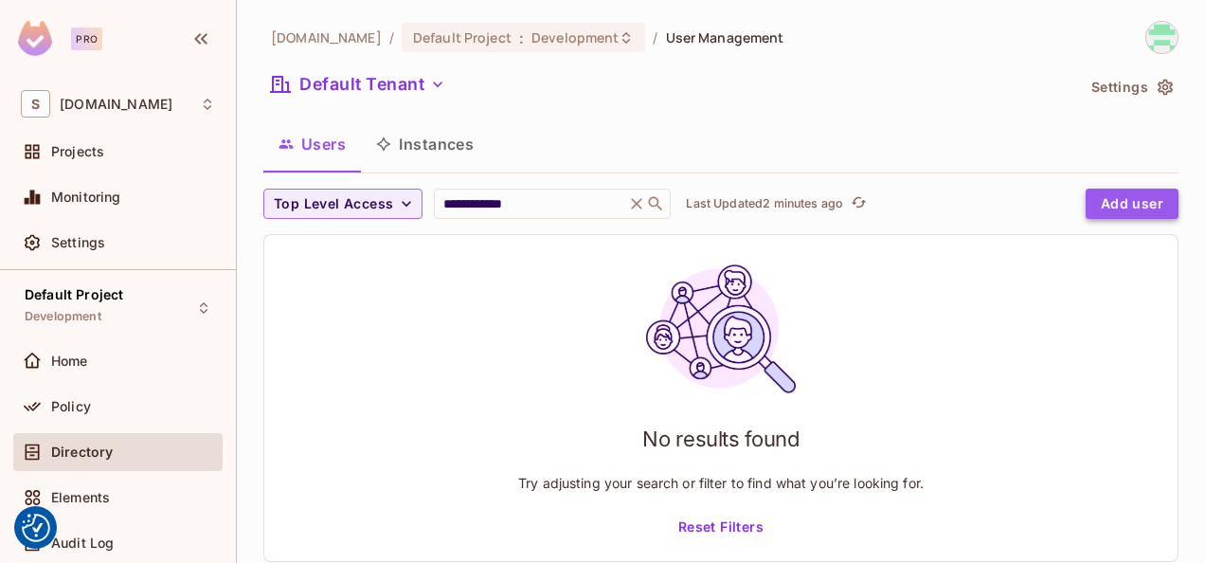
click at [1106, 197] on button "Add user" at bounding box center [1132, 204] width 93 height 30
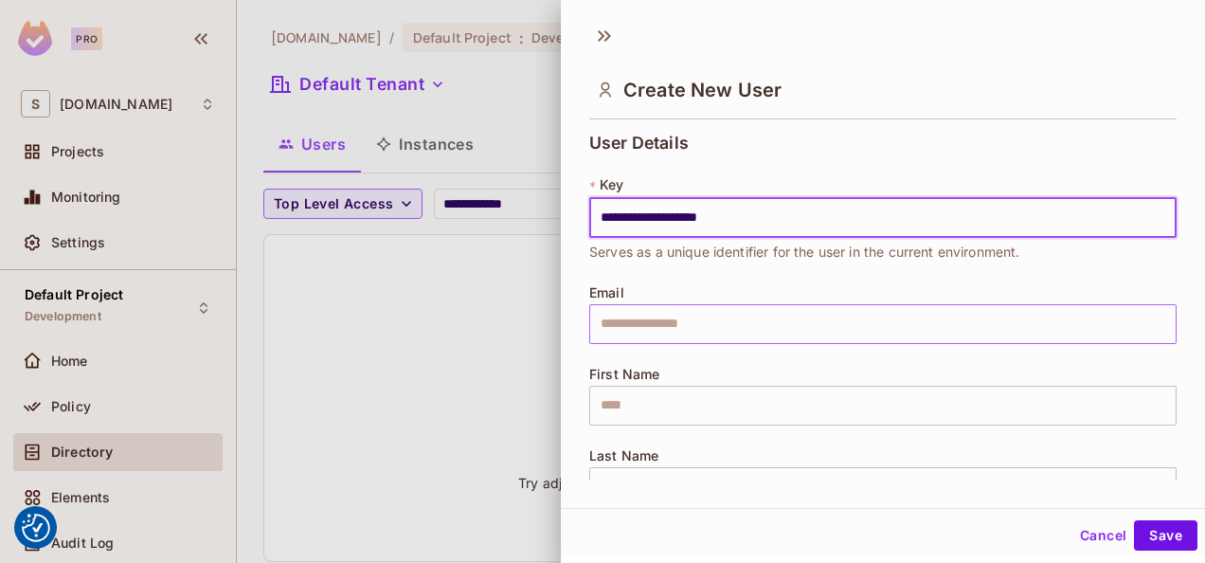
type input "**********"
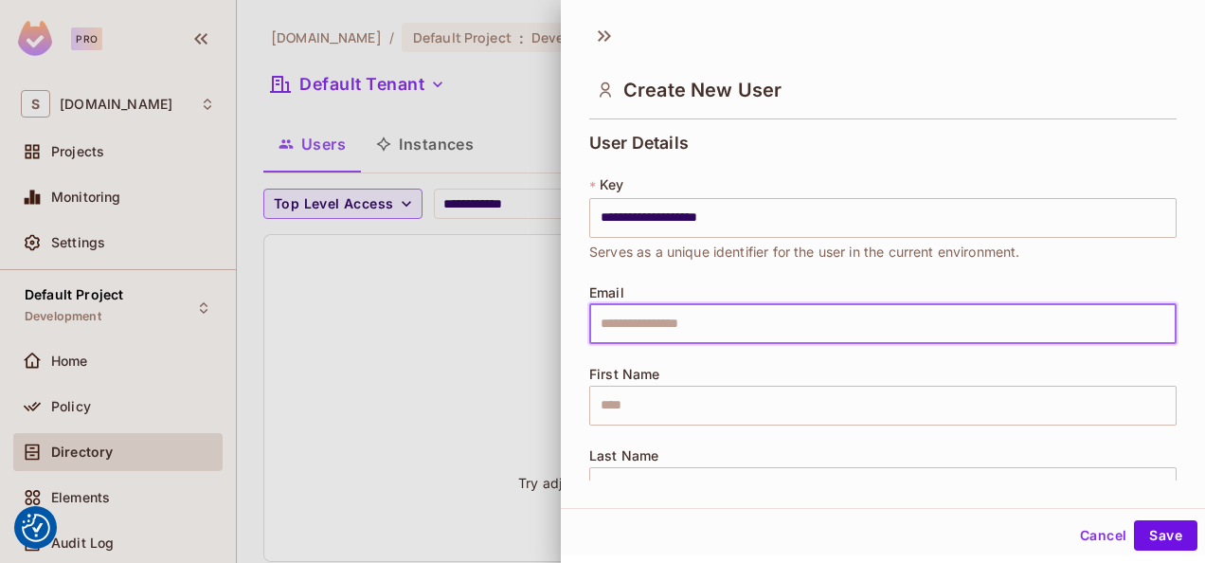
click at [811, 318] on input "text" at bounding box center [882, 324] width 587 height 40
paste input "**********"
type input "**********"
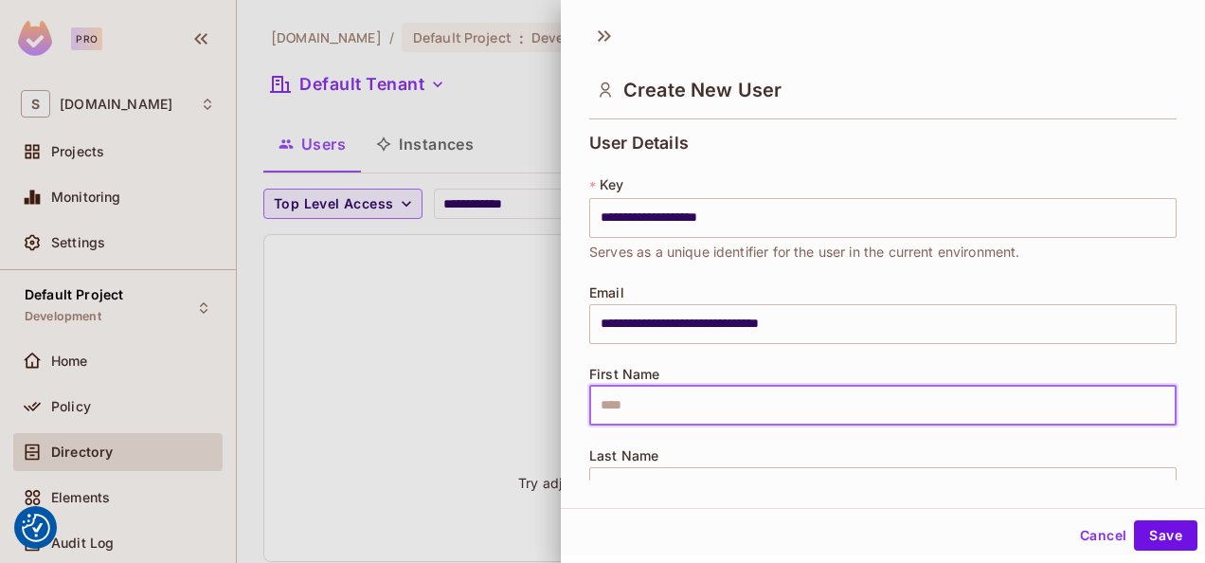
click at [676, 419] on input "text" at bounding box center [882, 406] width 587 height 40
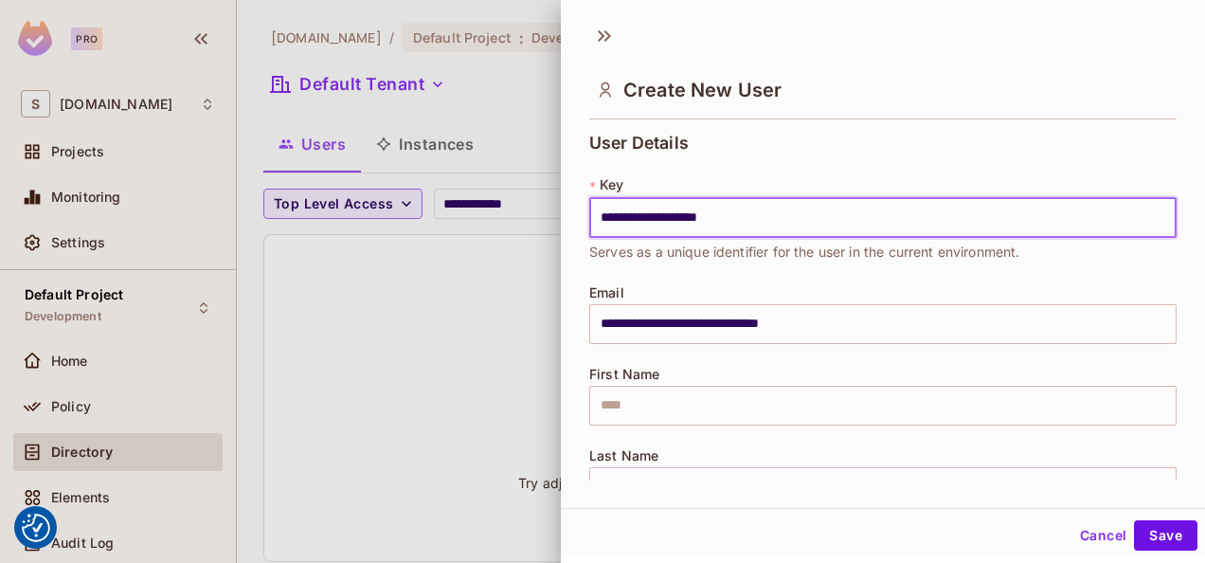
click at [705, 218] on input "**********" at bounding box center [882, 218] width 587 height 40
paste input "text"
type input "**********"
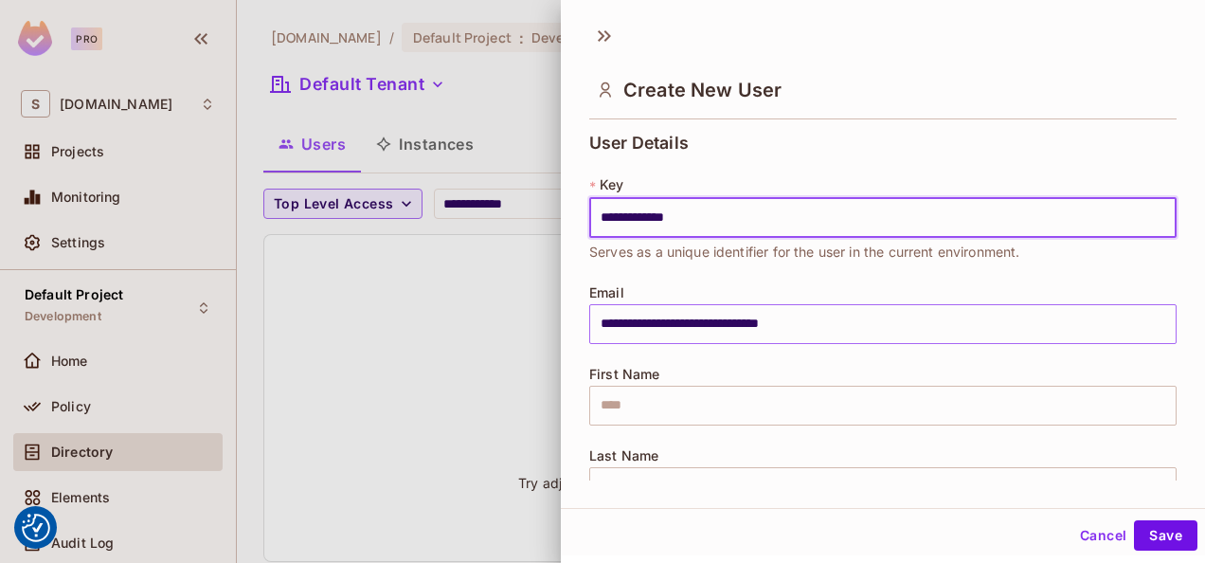
click at [844, 307] on input "**********" at bounding box center [882, 324] width 587 height 40
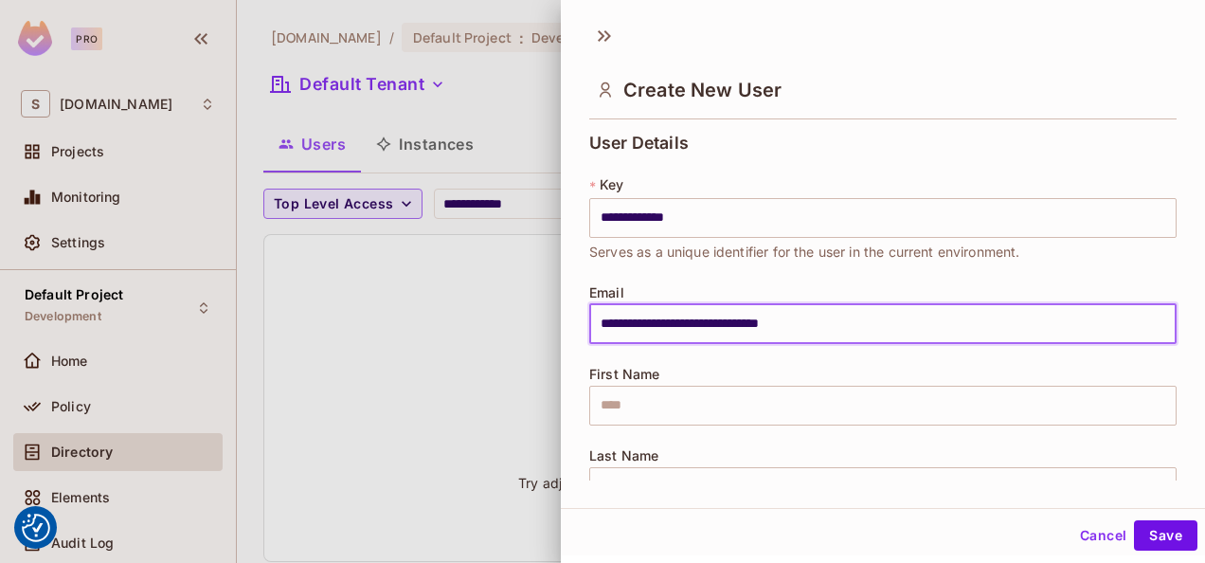
click at [844, 307] on input "**********" at bounding box center [882, 324] width 587 height 40
paste input "text"
type input "**********"
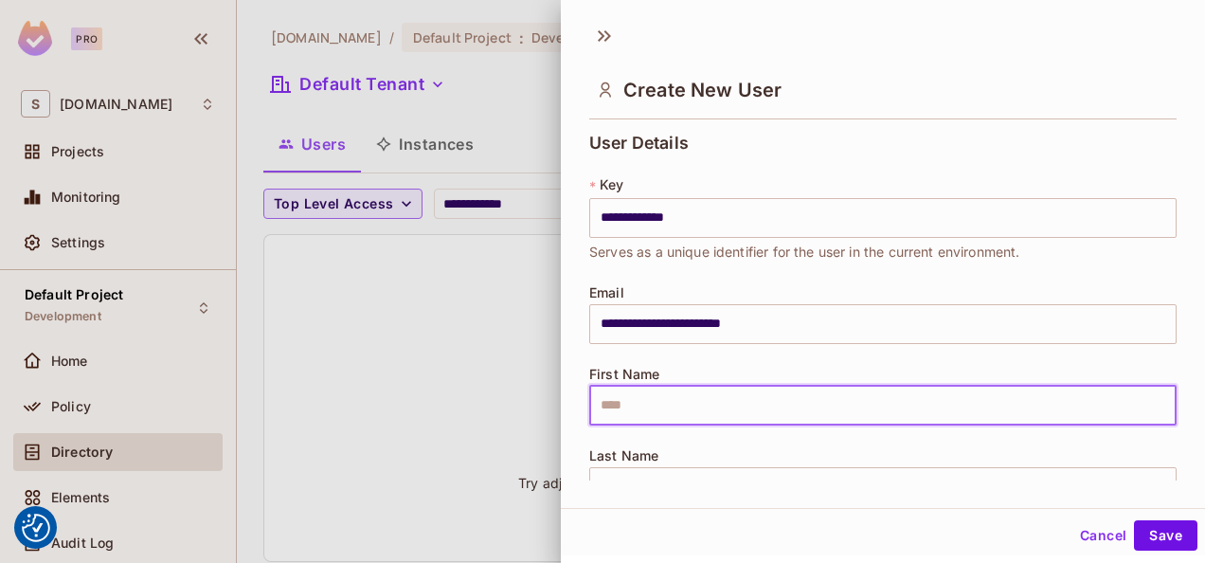
click at [728, 411] on input "text" at bounding box center [882, 406] width 587 height 40
paste input "********"
type input "********"
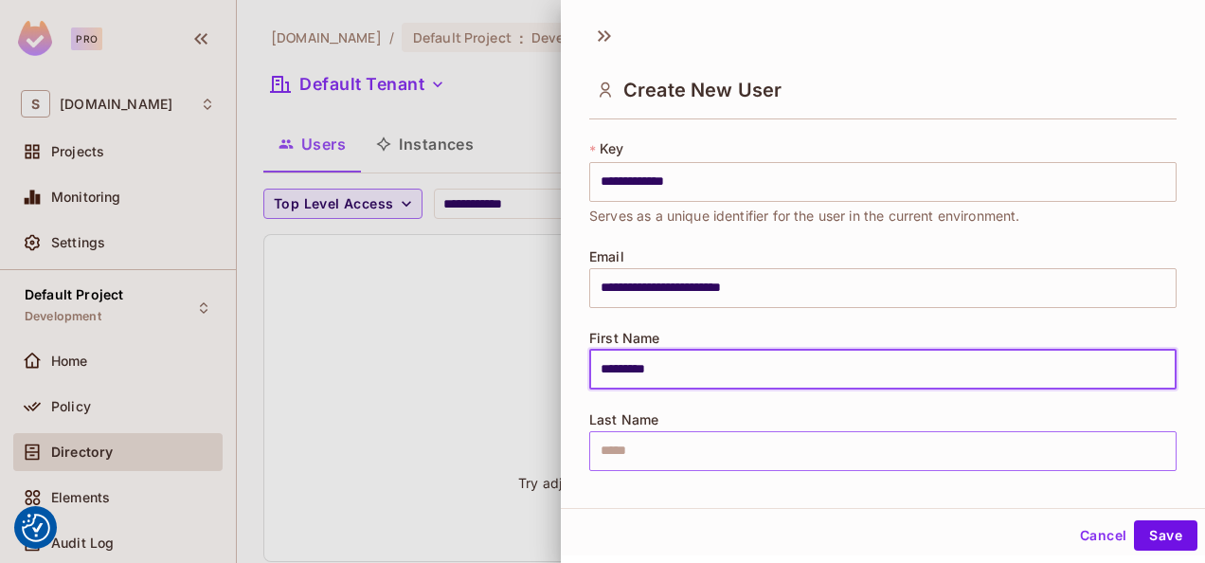
click at [711, 450] on input "text" at bounding box center [882, 451] width 587 height 40
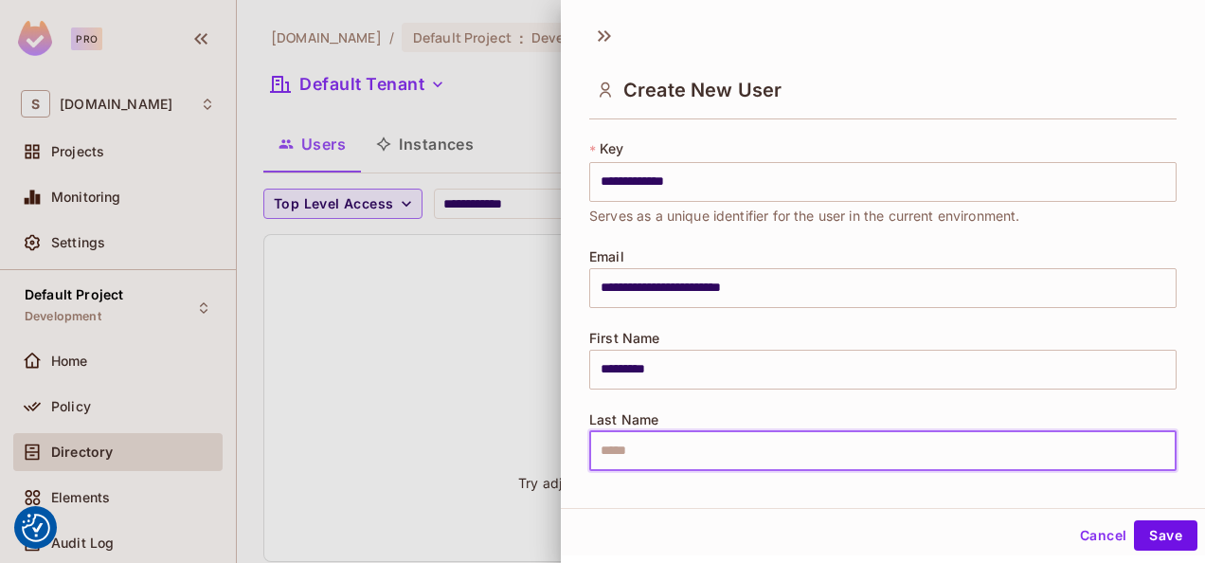
paste input "****"
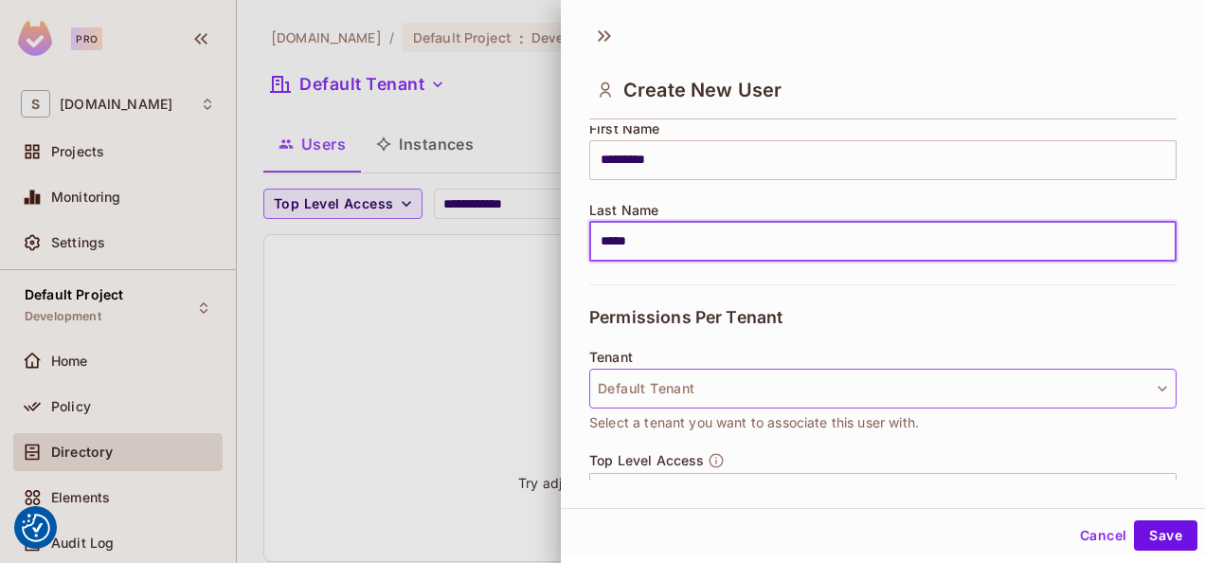
scroll to position [246, 0]
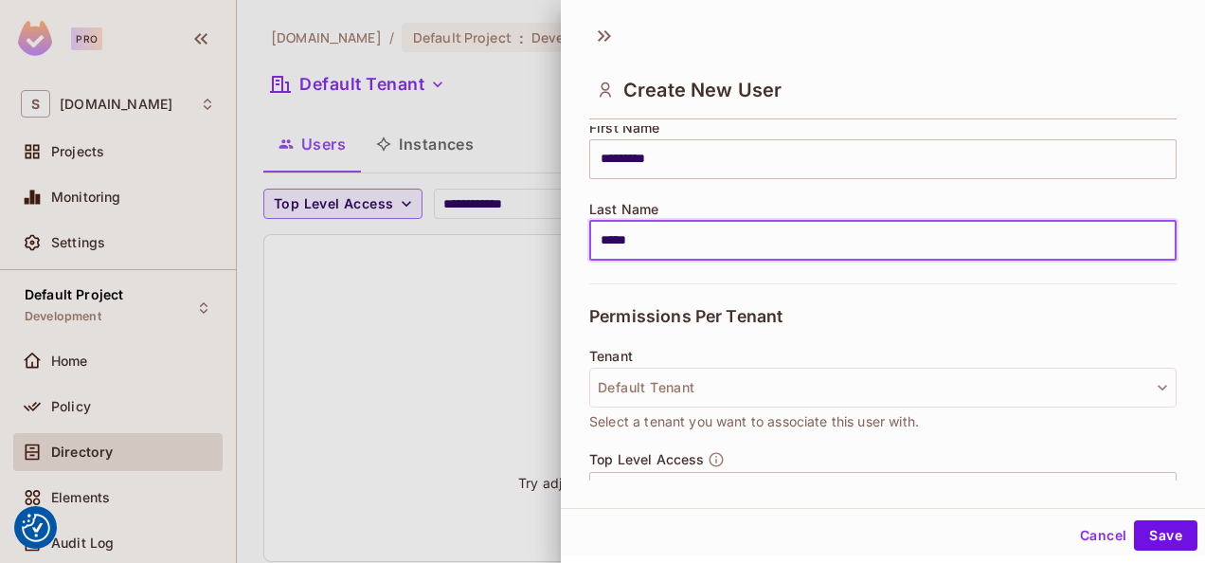
type input "****"
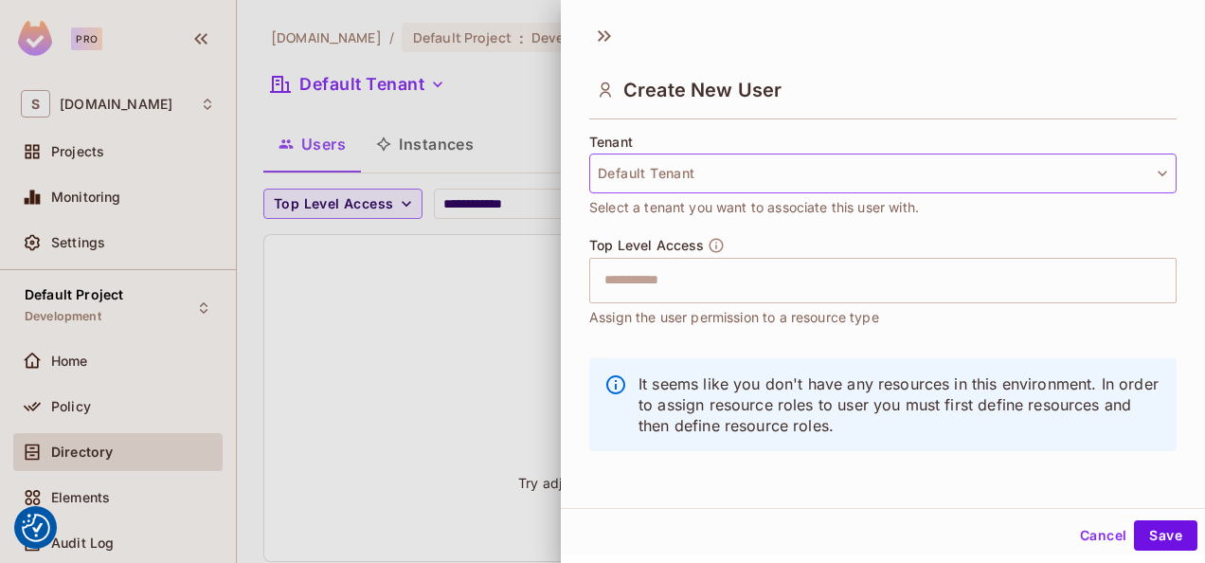
scroll to position [2, 0]
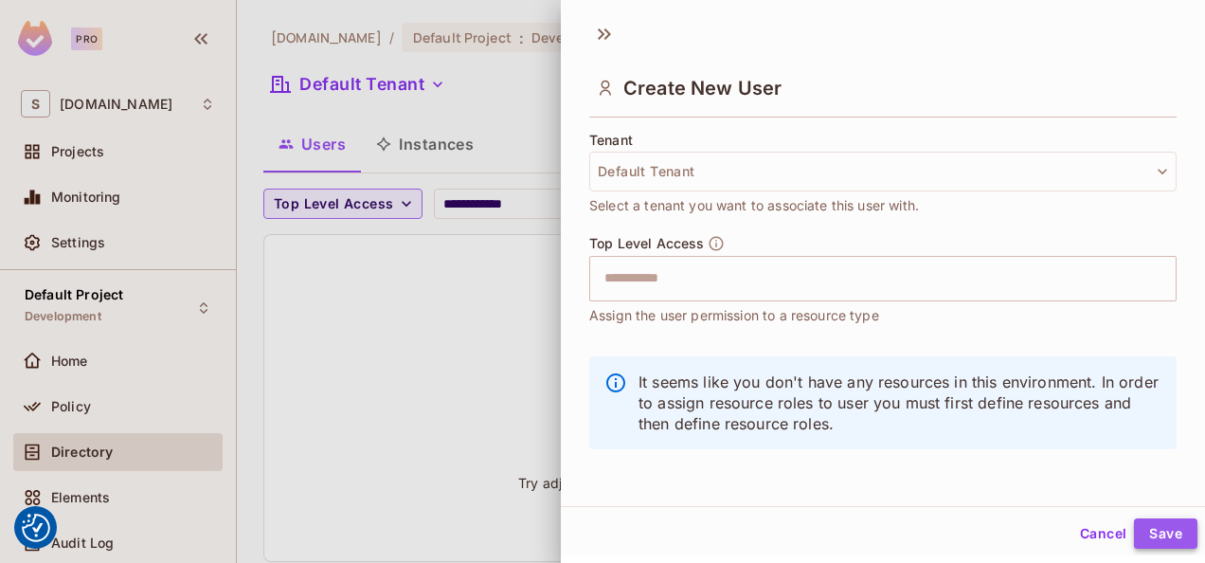
click at [1147, 529] on button "Save" at bounding box center [1165, 533] width 63 height 30
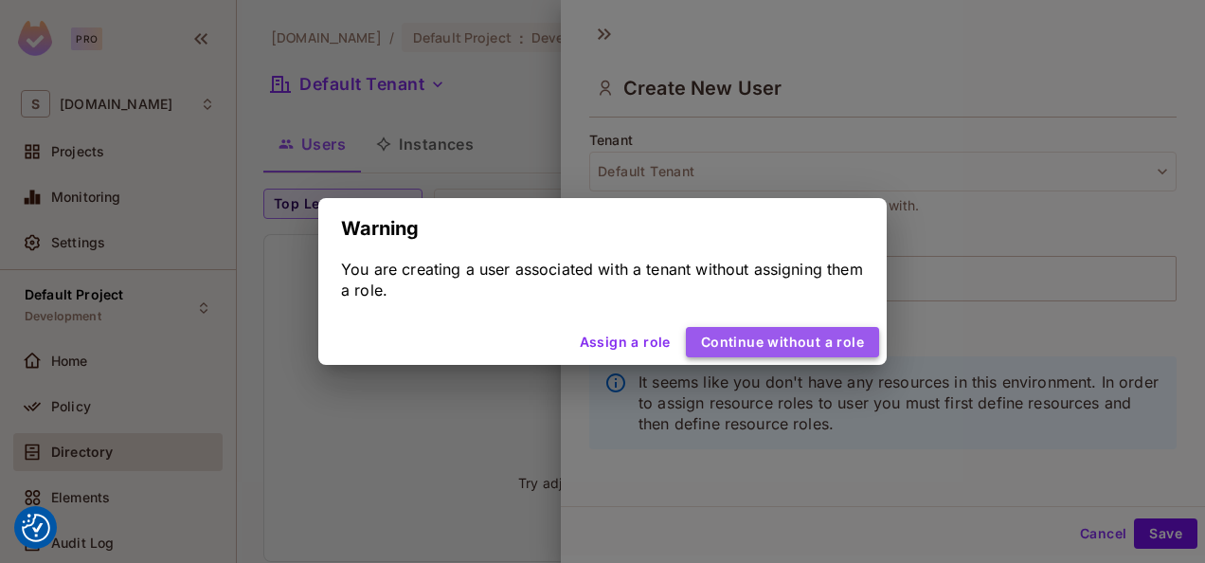
click at [806, 347] on button "Continue without a role" at bounding box center [782, 342] width 193 height 30
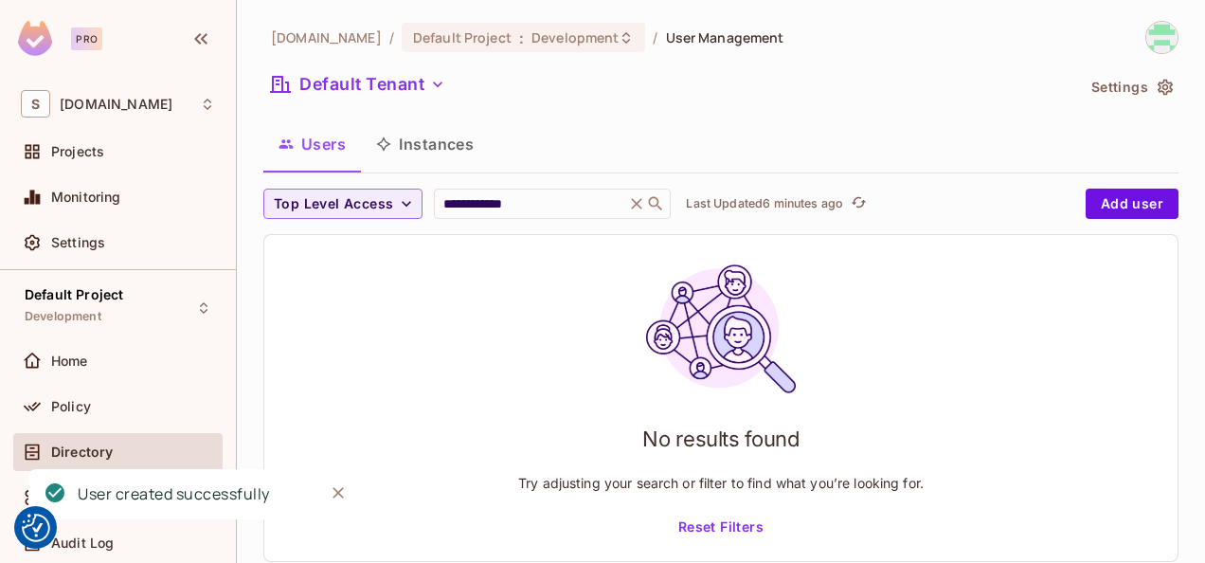
click at [637, 203] on icon at bounding box center [637, 203] width 11 height 11
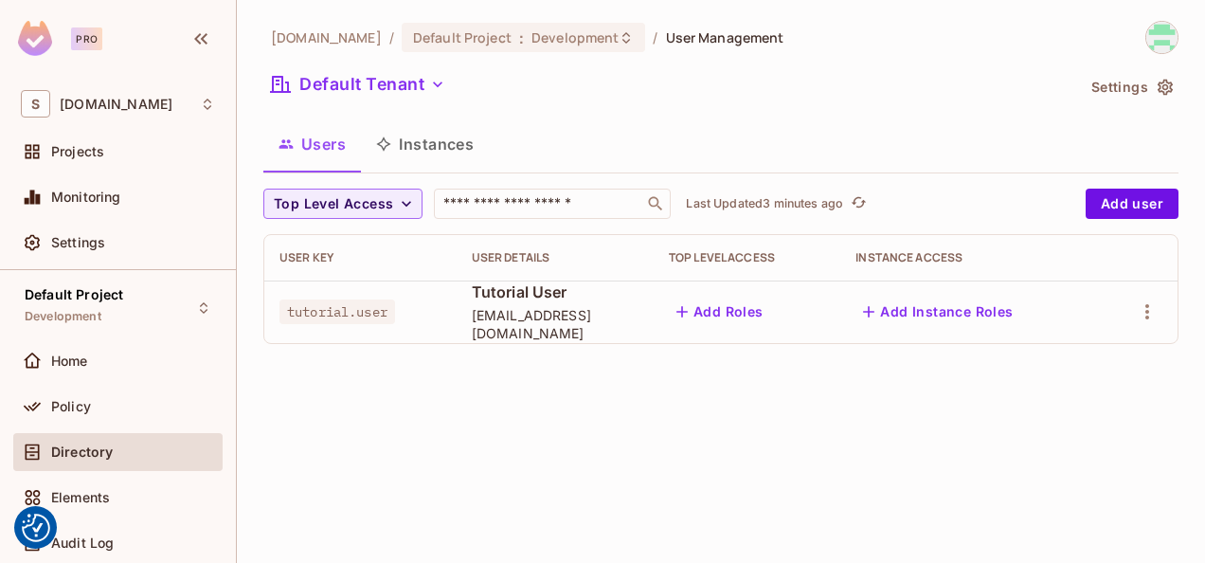
click at [339, 316] on span "tutorial.user" at bounding box center [337, 311] width 116 height 25
click at [354, 306] on span "tutorial.user" at bounding box center [337, 311] width 116 height 25
click at [546, 301] on span "Tutorial User" at bounding box center [555, 291] width 167 height 21
click at [1161, 313] on button "button" at bounding box center [1147, 312] width 30 height 30
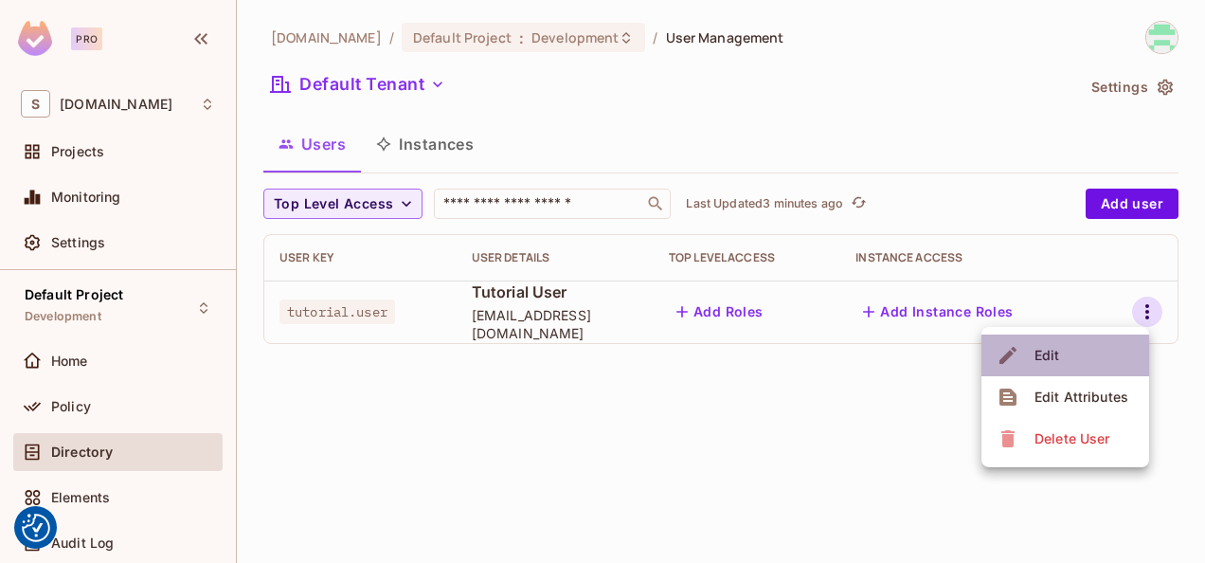
click at [1084, 357] on li "Edit" at bounding box center [1065, 355] width 168 height 42
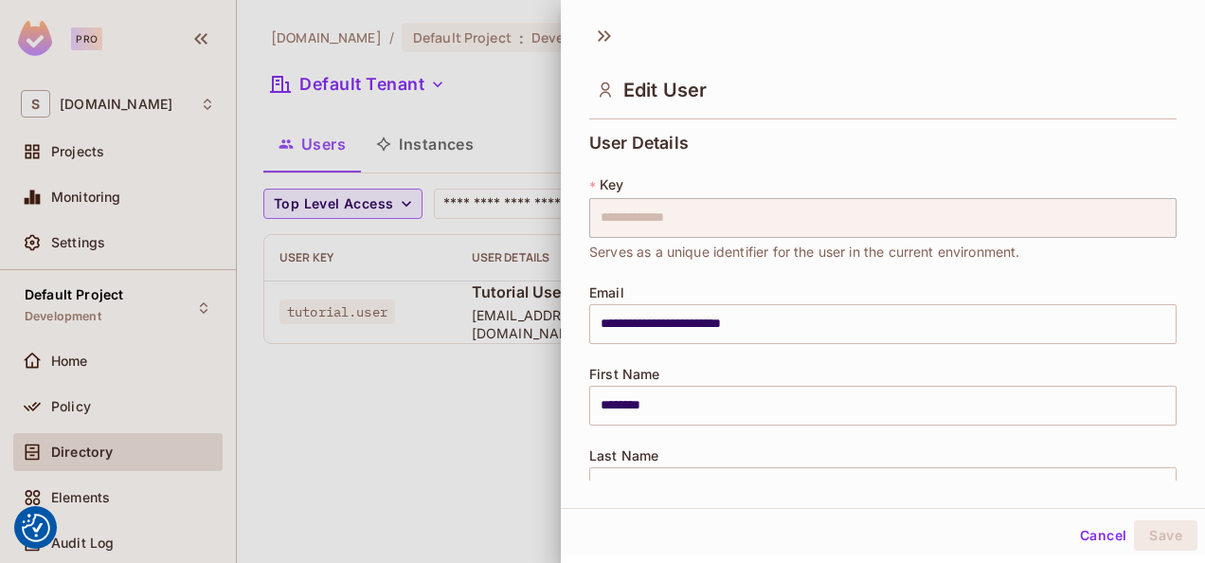
click at [453, 342] on div at bounding box center [602, 281] width 1205 height 563
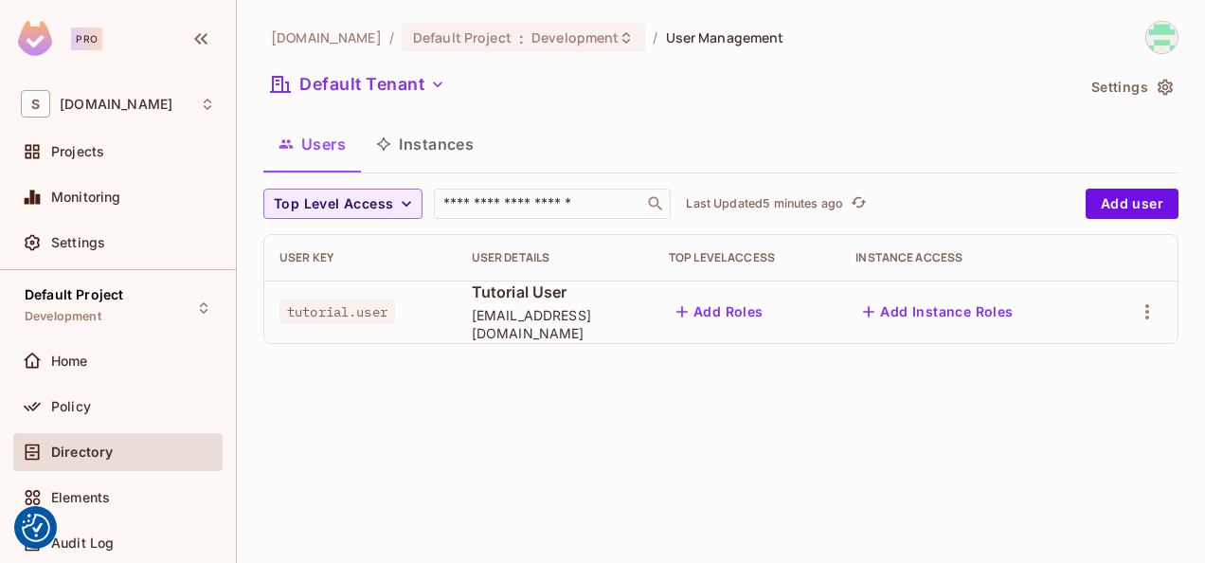
click at [570, 315] on span "[EMAIL_ADDRESS][DOMAIN_NAME]" at bounding box center [555, 324] width 167 height 36
click at [926, 311] on button "Add Instance Roles" at bounding box center [937, 312] width 165 height 30
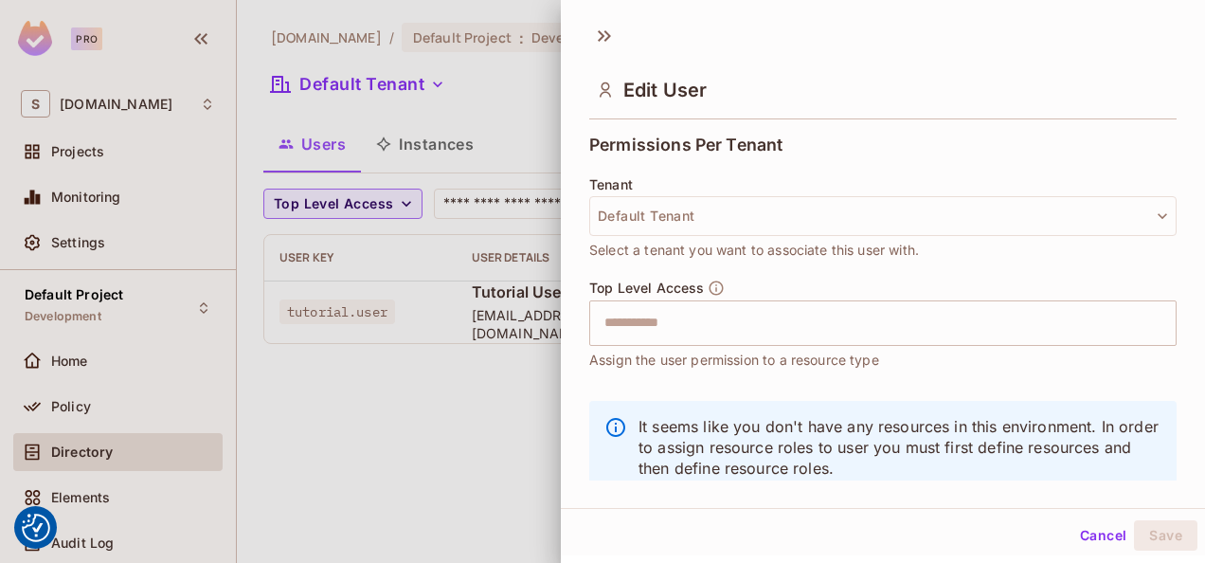
scroll to position [417, 0]
click at [337, 397] on div at bounding box center [602, 281] width 1205 height 563
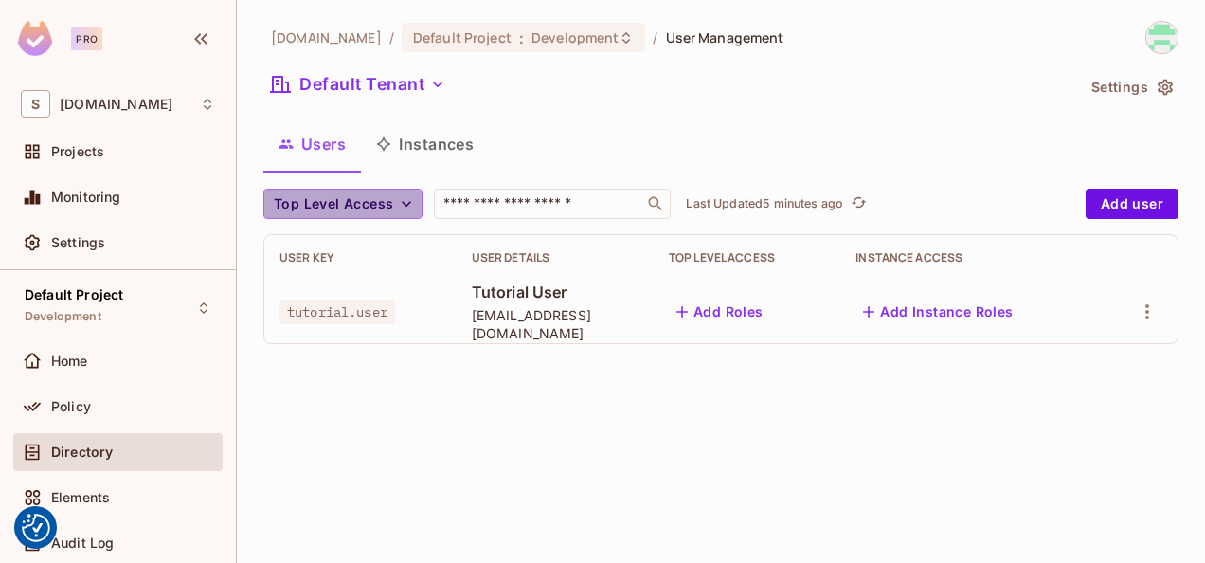
click at [397, 206] on icon "button" at bounding box center [406, 203] width 19 height 19
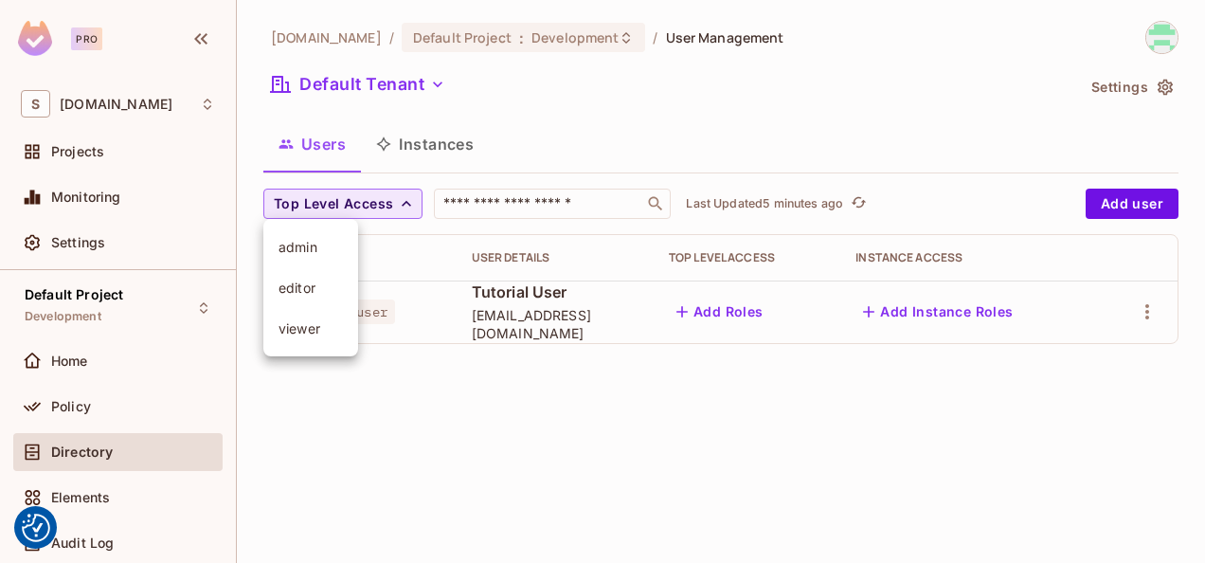
click at [397, 206] on div at bounding box center [602, 281] width 1205 height 563
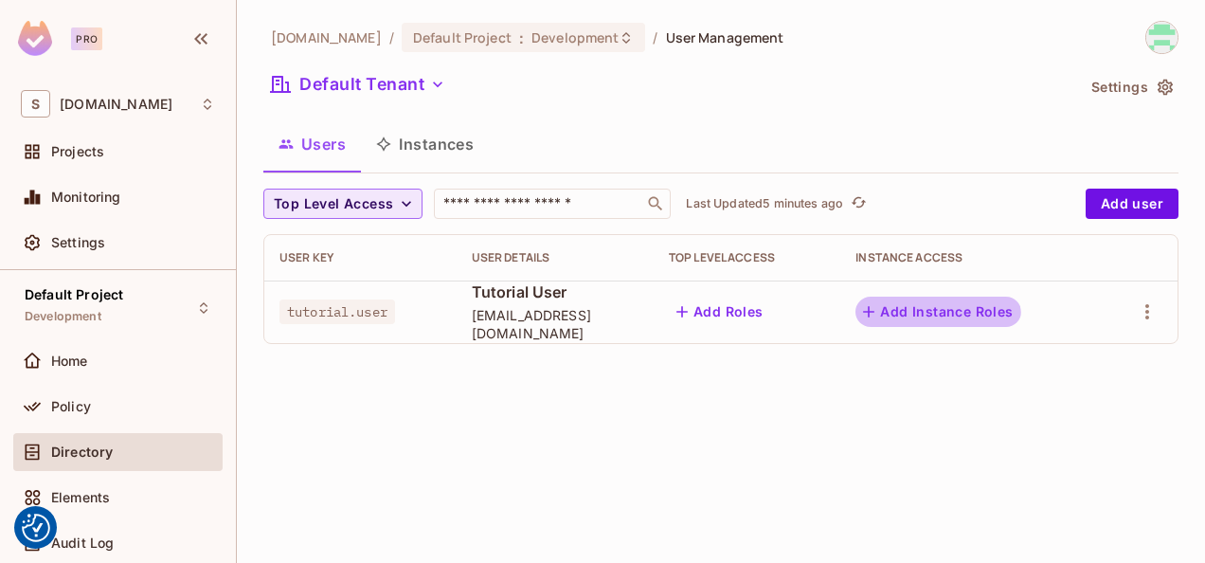
click at [955, 317] on button "Add Instance Roles" at bounding box center [937, 312] width 165 height 30
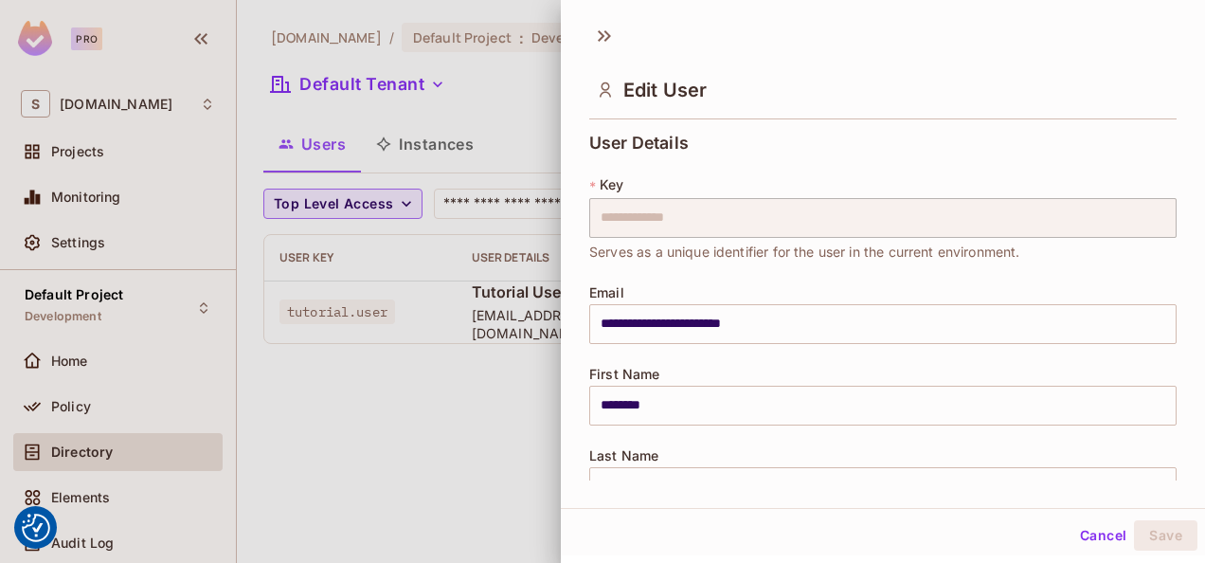
click at [408, 540] on div at bounding box center [602, 281] width 1205 height 563
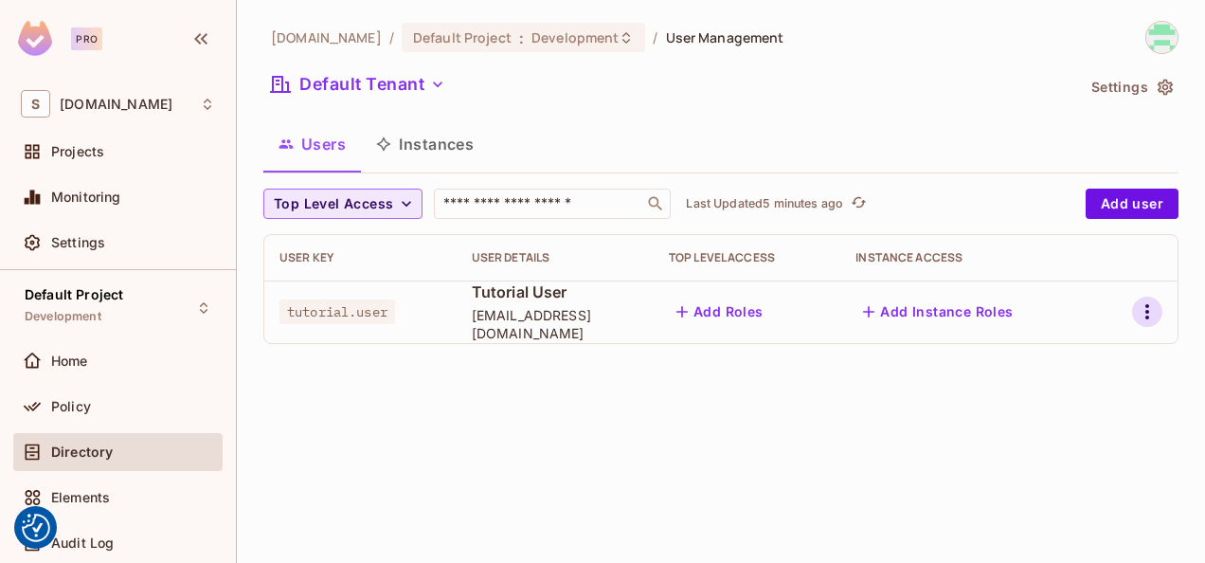
click at [1134, 312] on div at bounding box center [1137, 312] width 49 height 30
click at [1134, 312] on button "button" at bounding box center [1147, 312] width 30 height 30
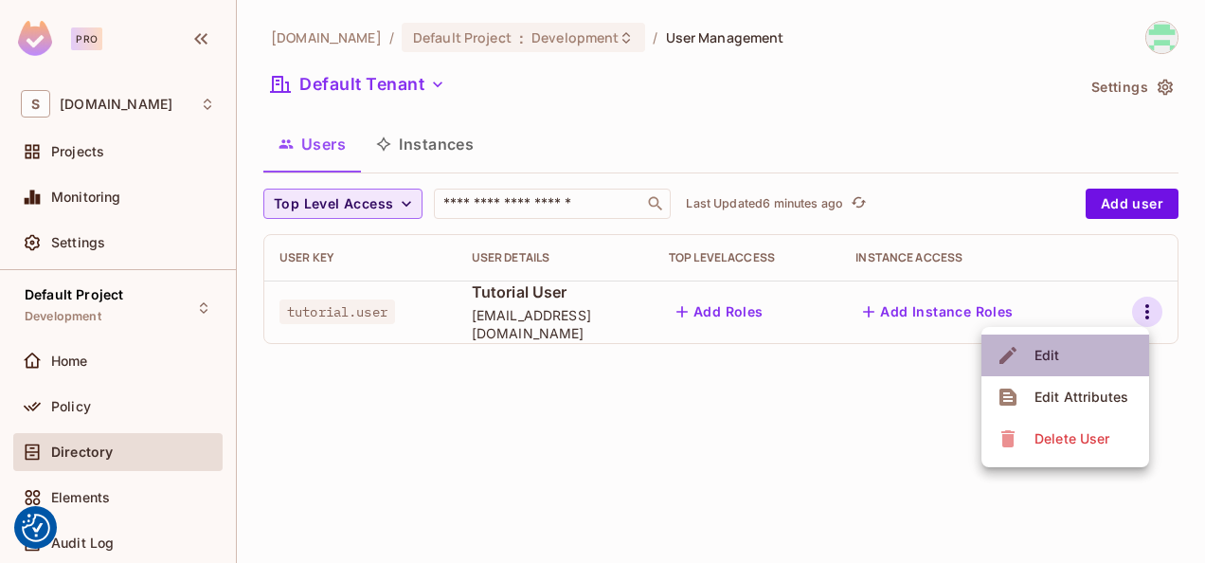
click at [1082, 351] on li "Edit" at bounding box center [1065, 355] width 168 height 42
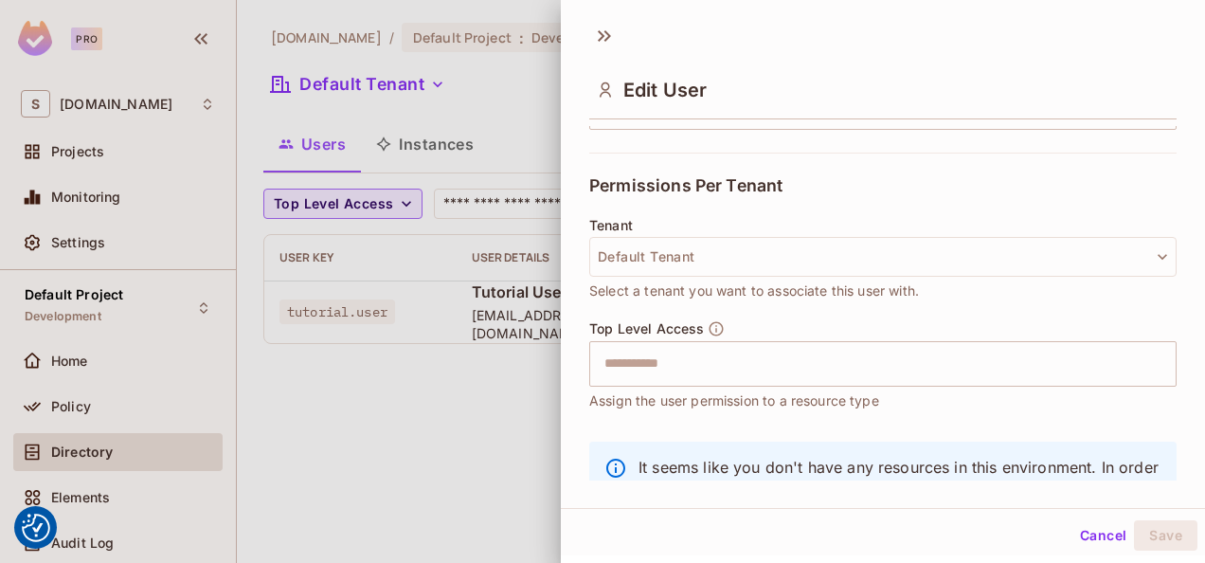
scroll to position [378, 0]
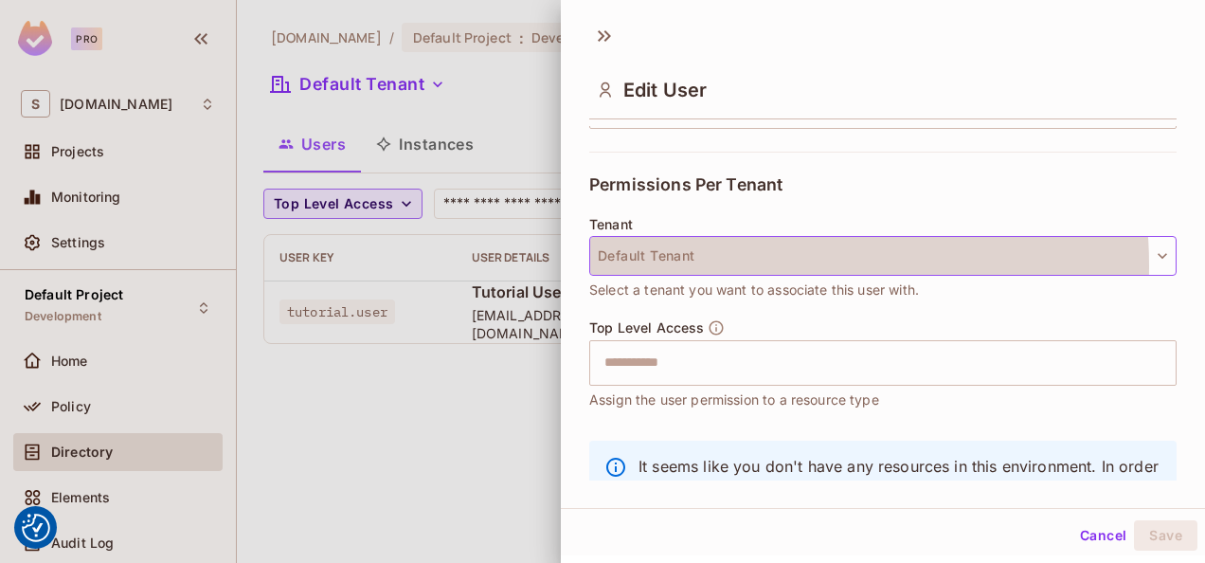
click at [737, 263] on button "Default Tenant" at bounding box center [882, 256] width 587 height 40
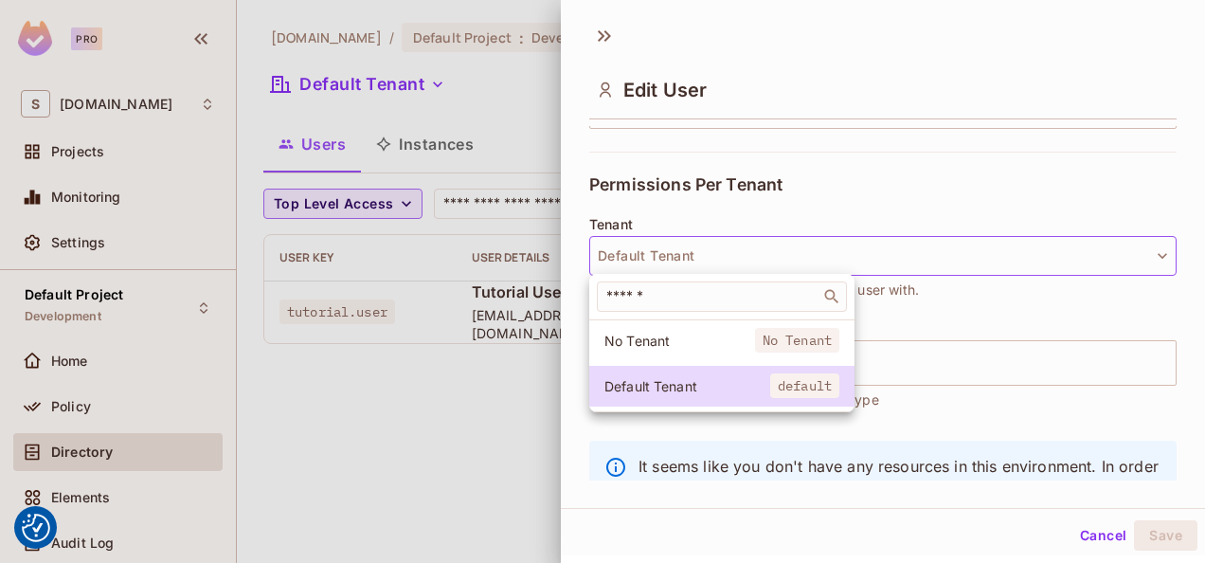
click at [737, 263] on div at bounding box center [602, 281] width 1205 height 563
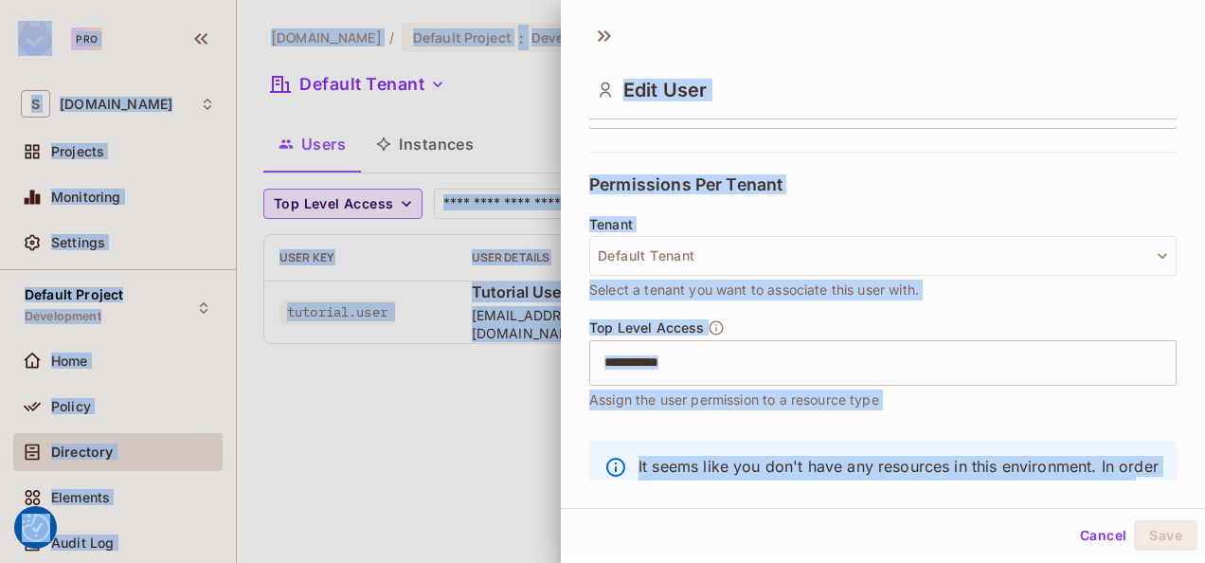
copy body "We use cookies to enhance your browsing experience, serve personalized ads or c…"
click at [883, 217] on div "Tenant Default Tenant Select a tenant you want to associate this user with." at bounding box center [882, 258] width 587 height 83
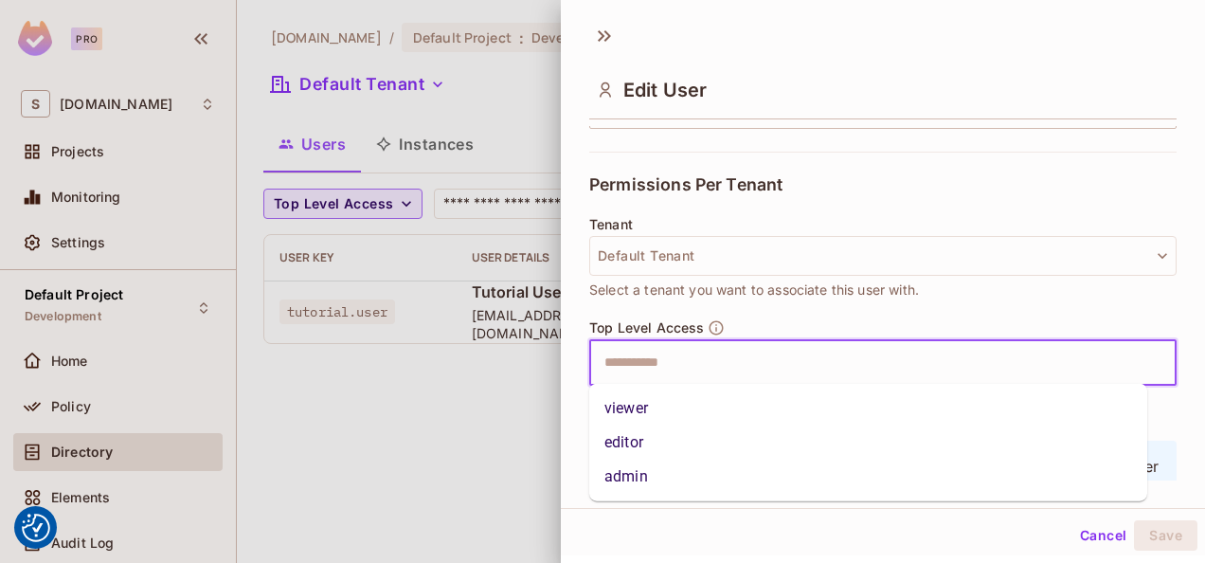
click at [724, 365] on input "text" at bounding box center [866, 363] width 547 height 38
click at [765, 373] on input "text" at bounding box center [866, 363] width 547 height 38
click at [712, 476] on li "admin" at bounding box center [868, 476] width 558 height 34
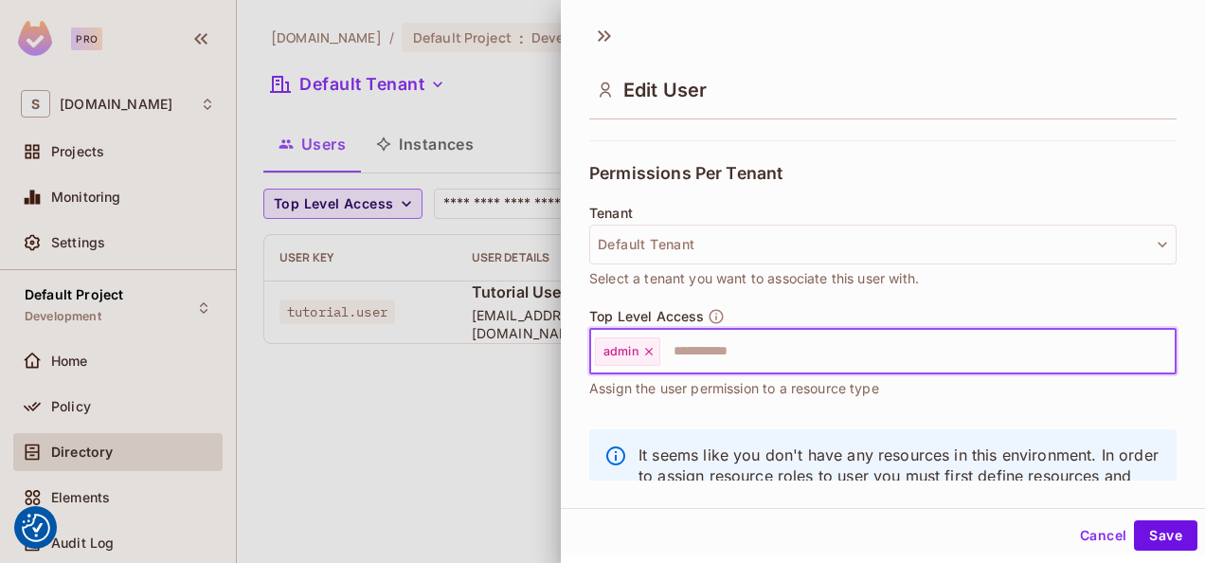
scroll to position [388, 0]
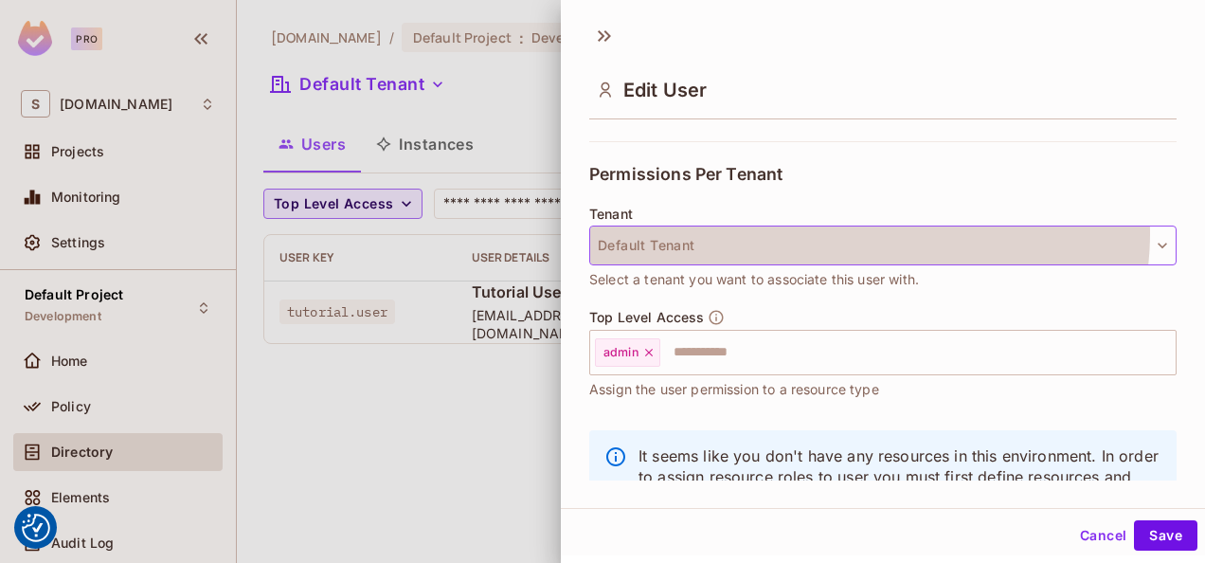
click at [866, 232] on button "Default Tenant" at bounding box center [882, 245] width 587 height 40
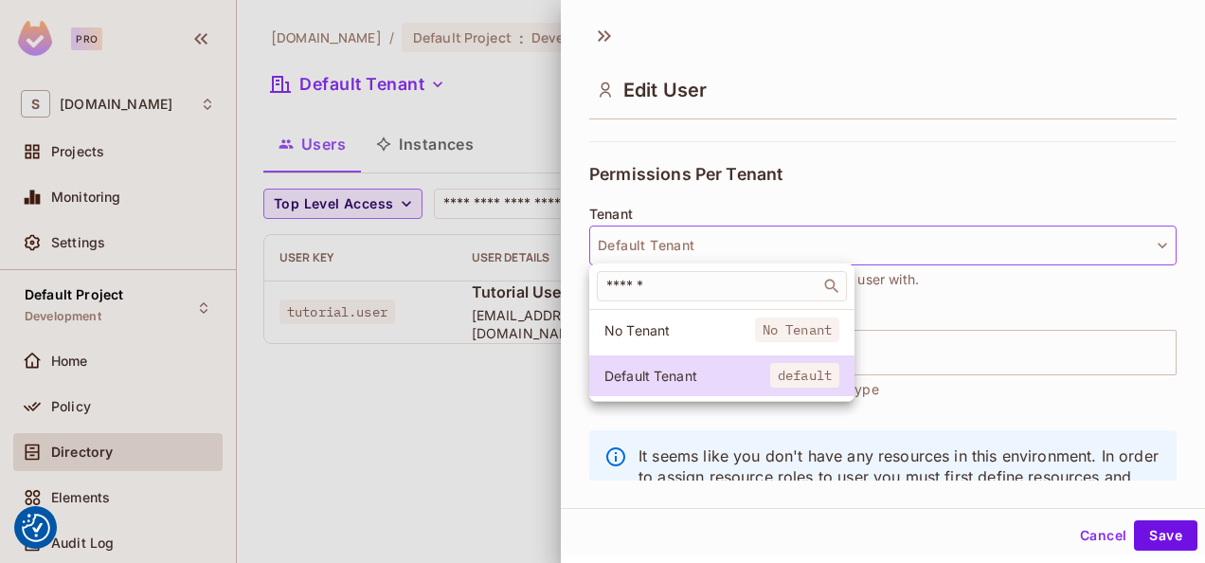
click at [980, 290] on div at bounding box center [602, 281] width 1205 height 563
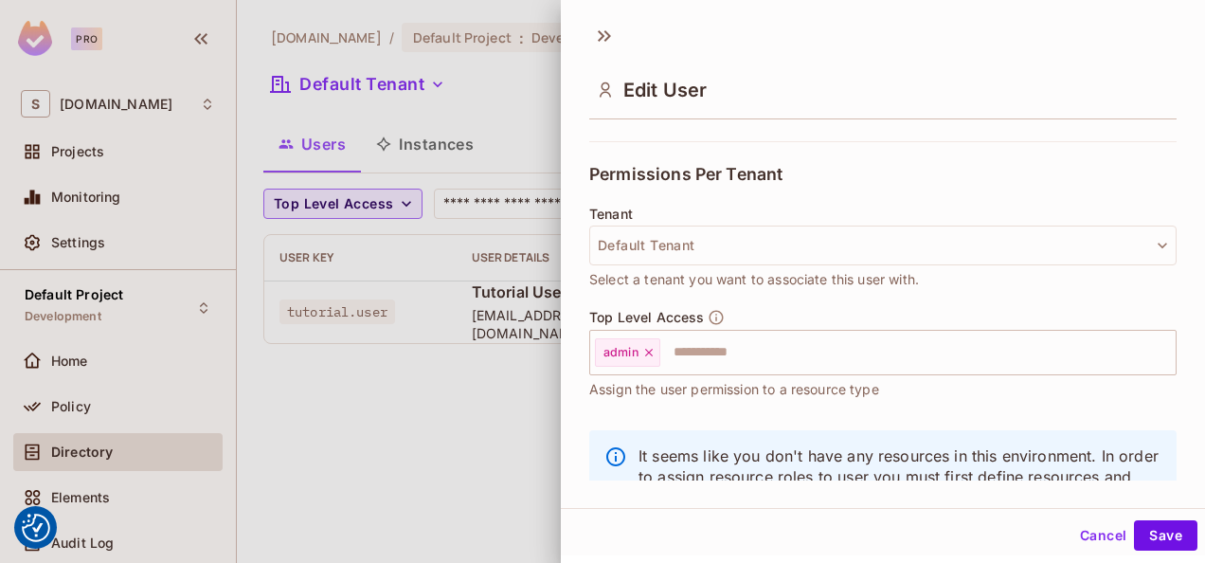
scroll to position [460, 0]
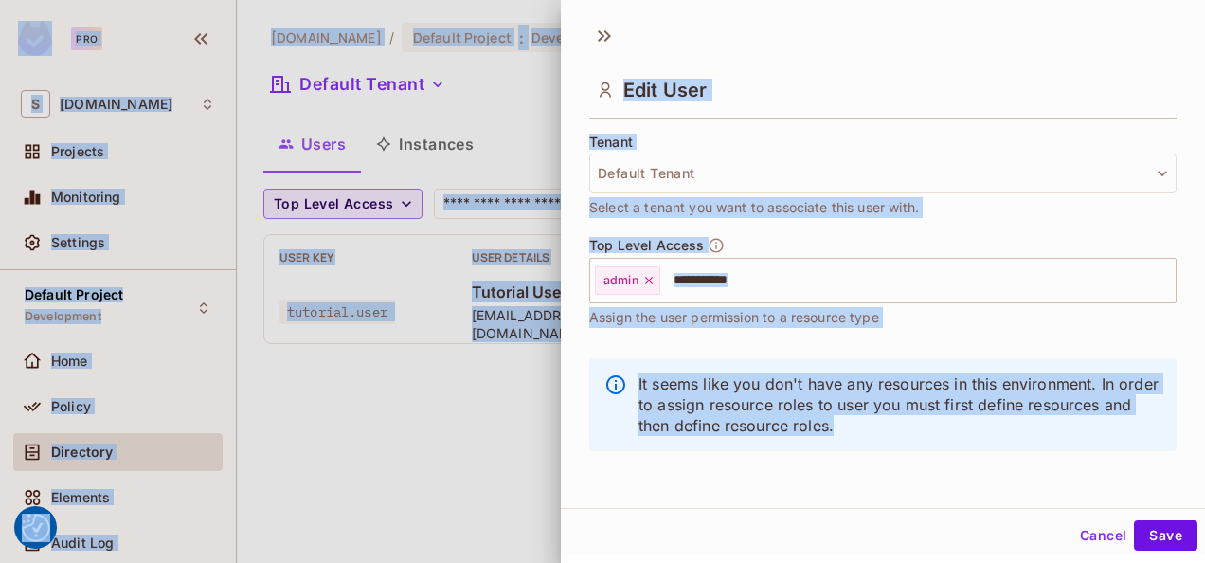
copy body "We use cookies to enhance your browsing experience, serve personalized ads or c…"
click at [959, 318] on div "Top Level Access admin ​ Assign the user permission to a resource type" at bounding box center [882, 282] width 587 height 91
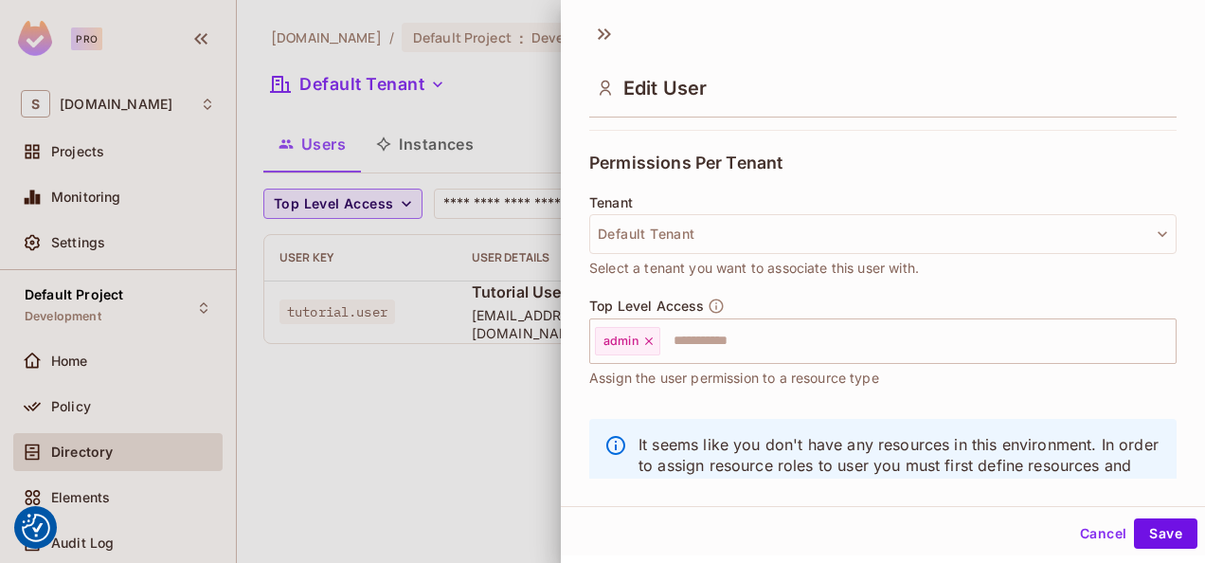
scroll to position [393, 0]
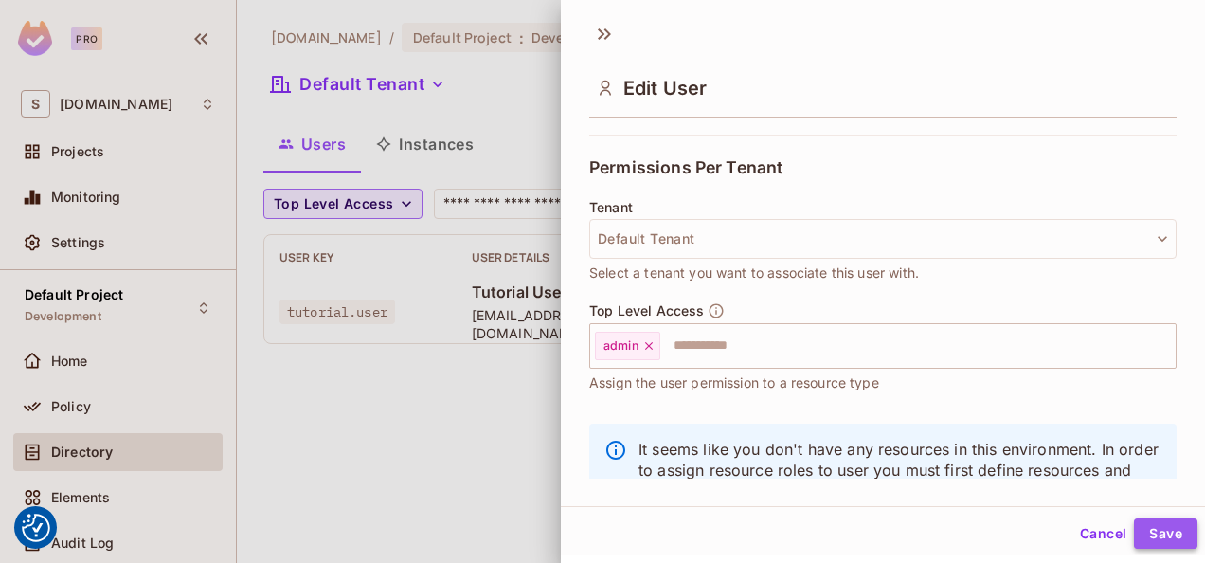
click at [1160, 527] on button "Save" at bounding box center [1165, 533] width 63 height 30
